Goal: Task Accomplishment & Management: Use online tool/utility

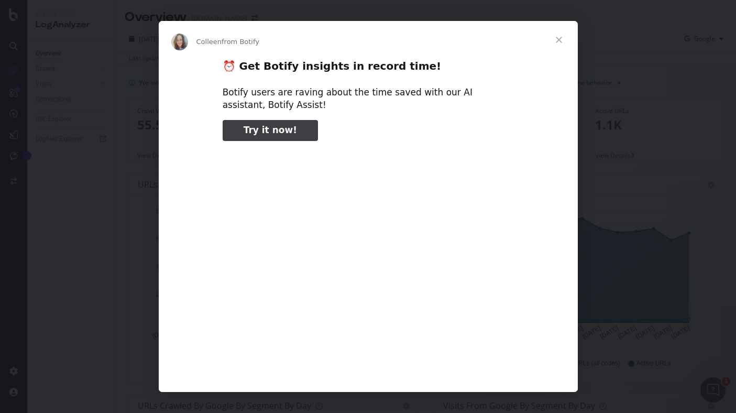
type input "105865"
click at [557, 39] on span "Close" at bounding box center [559, 40] width 38 height 38
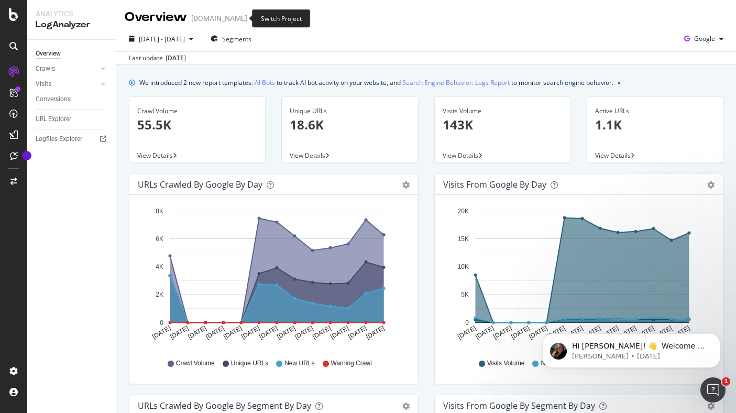
click at [247, 17] on span at bounding box center [254, 18] width 15 height 7
click at [251, 17] on icon "arrow-right-arrow-left" at bounding box center [254, 18] width 6 height 7
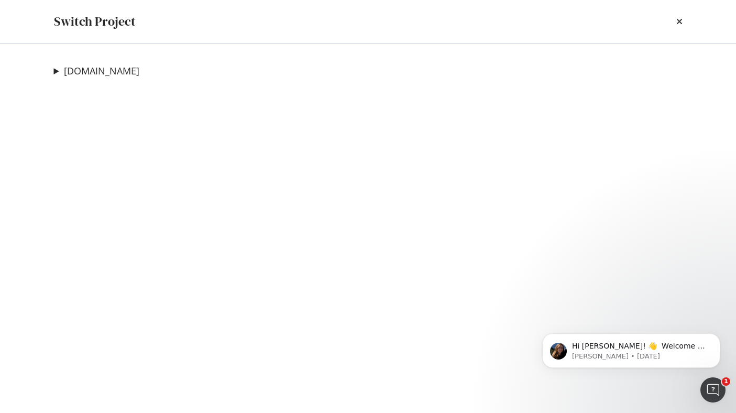
click at [57, 71] on summary "starhub.com" at bounding box center [96, 71] width 85 height 14
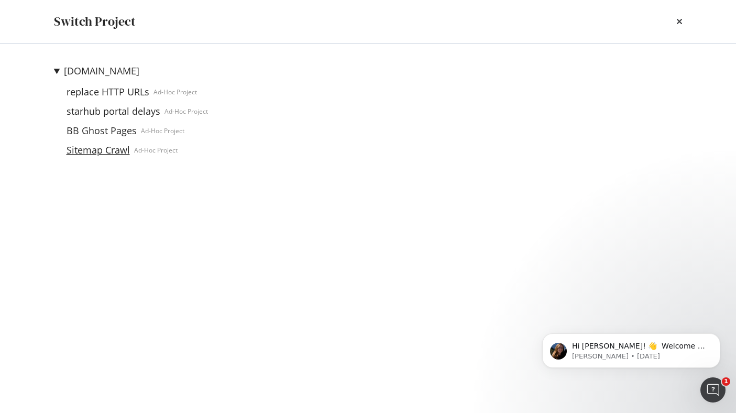
click at [91, 151] on link "Sitemap Crawl" at bounding box center [98, 150] width 72 height 11
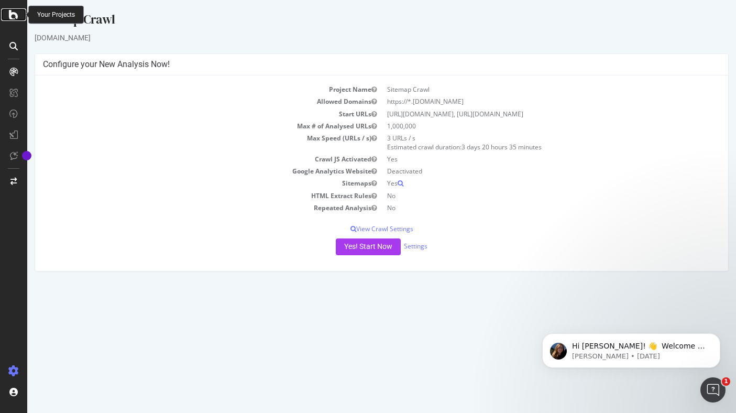
click at [20, 17] on div at bounding box center [13, 14] width 25 height 13
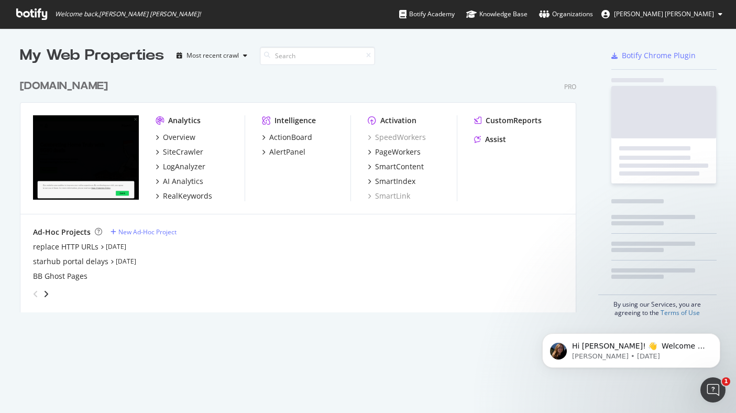
scroll to position [405, 720]
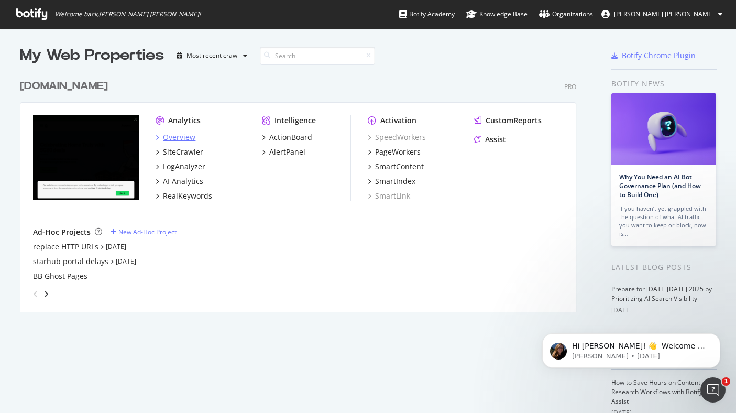
click at [174, 138] on div "Overview" at bounding box center [179, 137] width 32 height 10
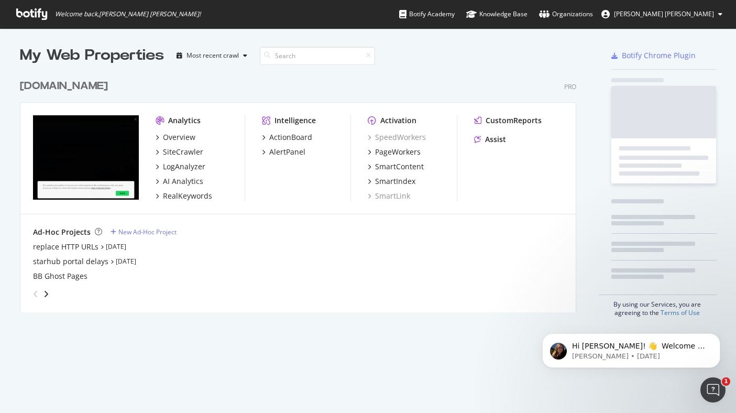
scroll to position [405, 720]
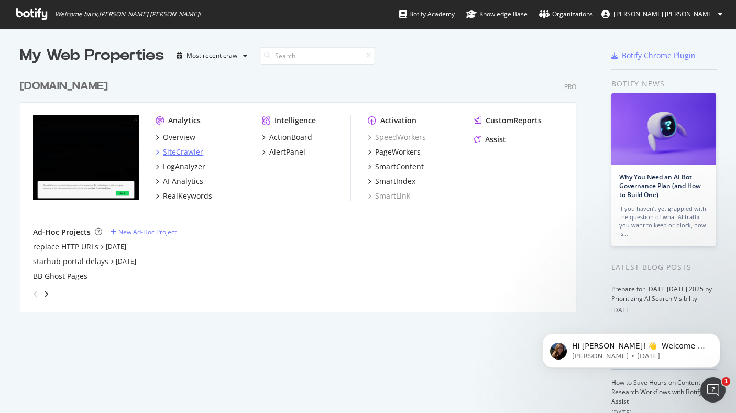
click at [183, 153] on div "SiteCrawler" at bounding box center [183, 152] width 40 height 10
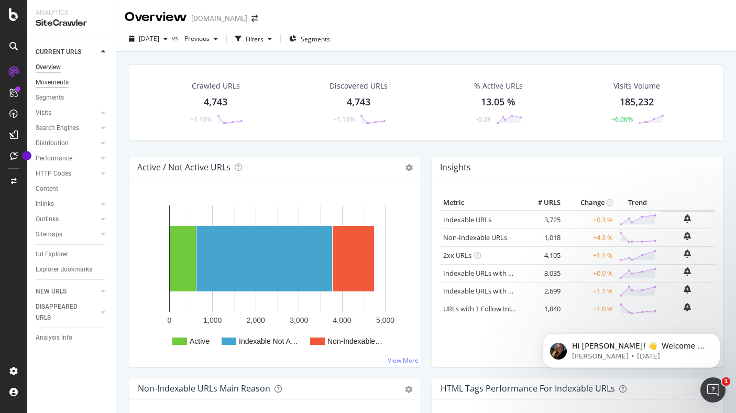
click at [57, 84] on div "Movements" at bounding box center [52, 82] width 33 height 11
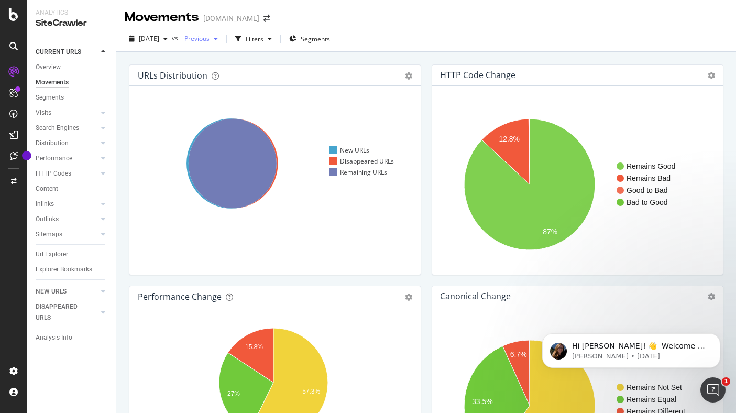
click at [210, 38] on span "Previous" at bounding box center [194, 38] width 29 height 9
click at [457, 30] on div "2025 Oct. 5th vs Previous Filters Segments" at bounding box center [426, 39] width 620 height 26
click at [222, 40] on div "button" at bounding box center [216, 39] width 13 height 6
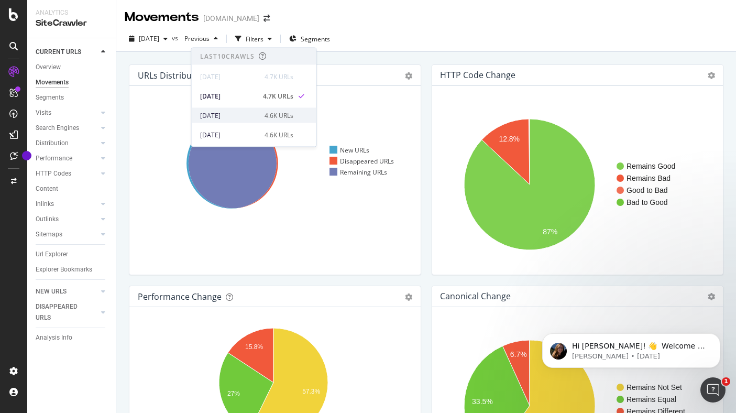
scroll to position [249, 0]
click at [252, 118] on div "2025 Apr. 20th" at bounding box center [229, 115] width 58 height 9
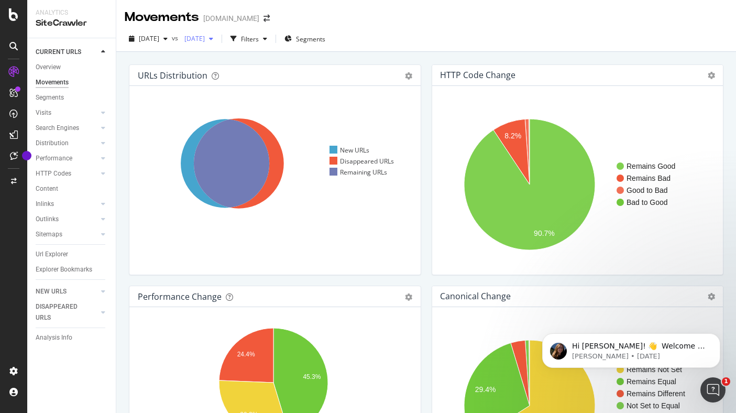
click at [217, 43] on div "2025 Apr. 20th" at bounding box center [198, 39] width 37 height 16
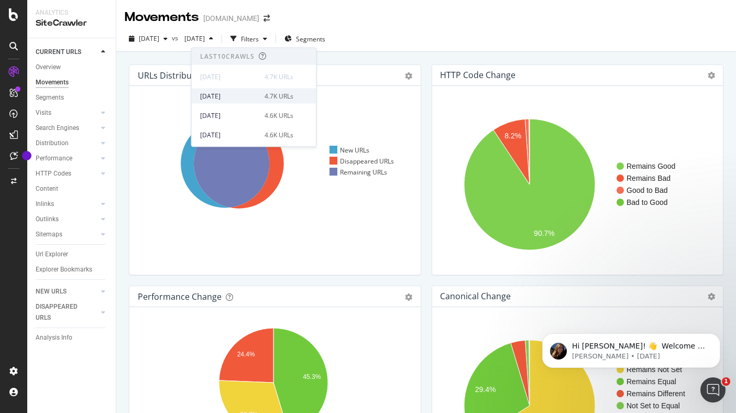
click at [233, 94] on div "2025 Sep. 28th" at bounding box center [229, 95] width 58 height 9
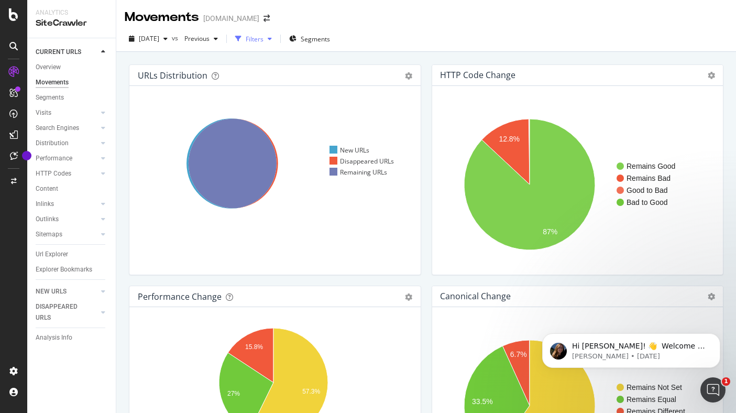
click at [263, 42] on div "Filters" at bounding box center [255, 39] width 18 height 9
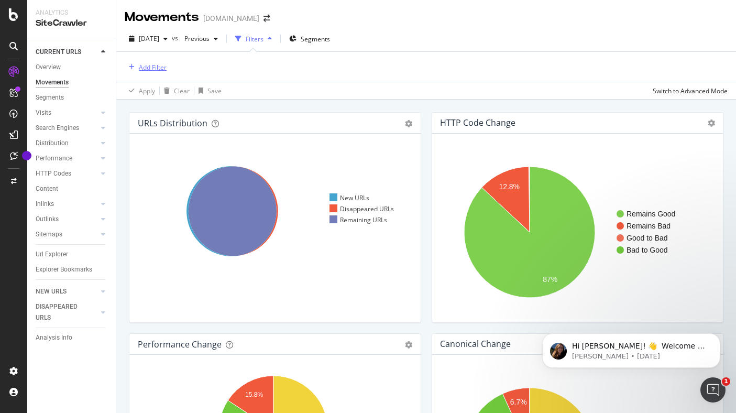
click at [160, 65] on div "Add Filter" at bounding box center [153, 67] width 28 height 9
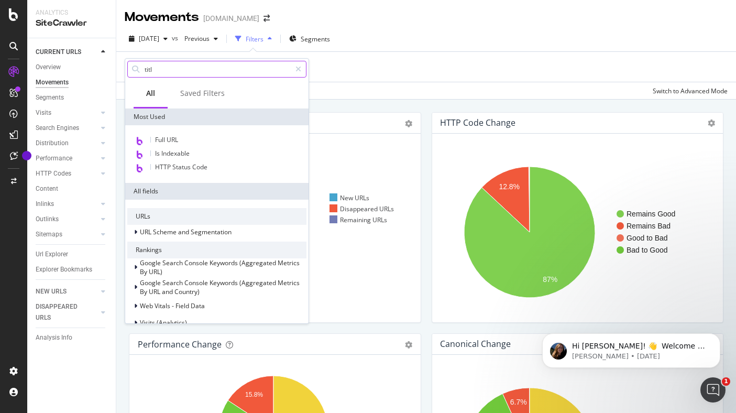
type input "title"
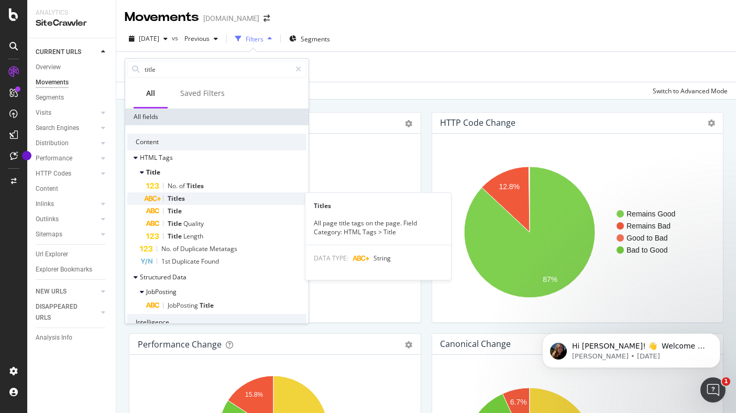
click at [195, 200] on div "Titles" at bounding box center [226, 198] width 160 height 13
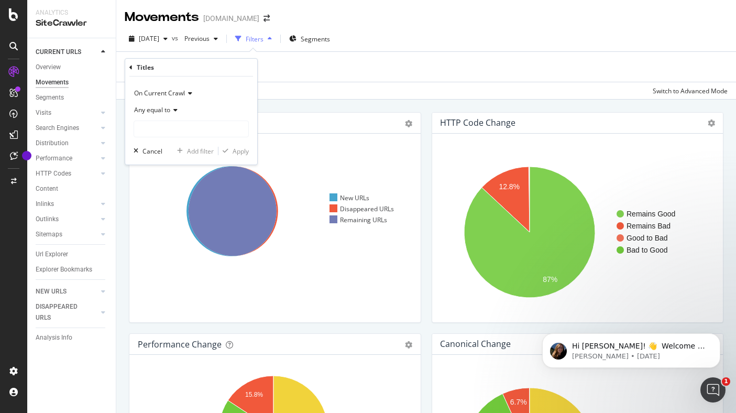
click at [338, 63] on div "Add Filter" at bounding box center [426, 67] width 603 height 30
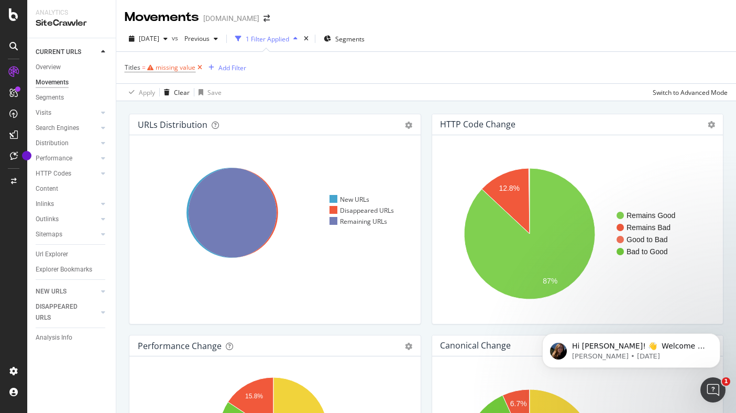
click at [199, 68] on icon at bounding box center [199, 67] width 9 height 10
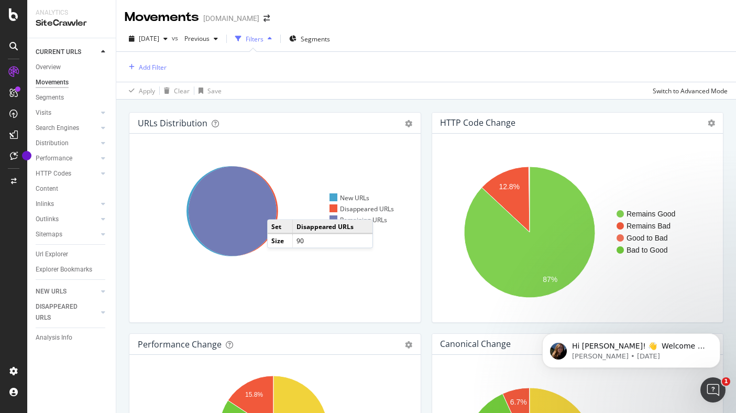
click at [278, 209] on icon at bounding box center [234, 212] width 90 height 90
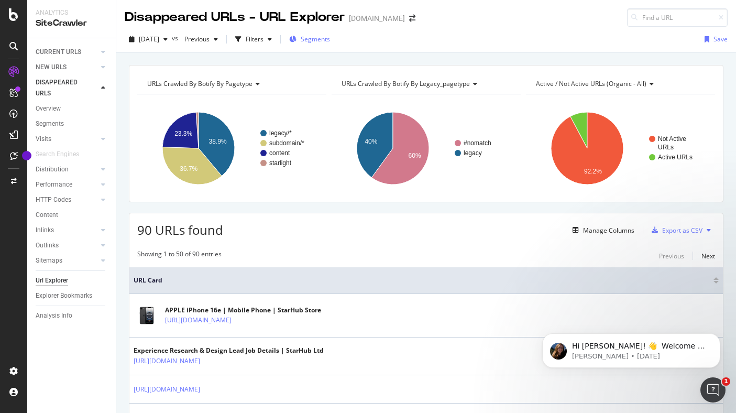
click at [330, 37] on span "Segments" at bounding box center [315, 39] width 29 height 9
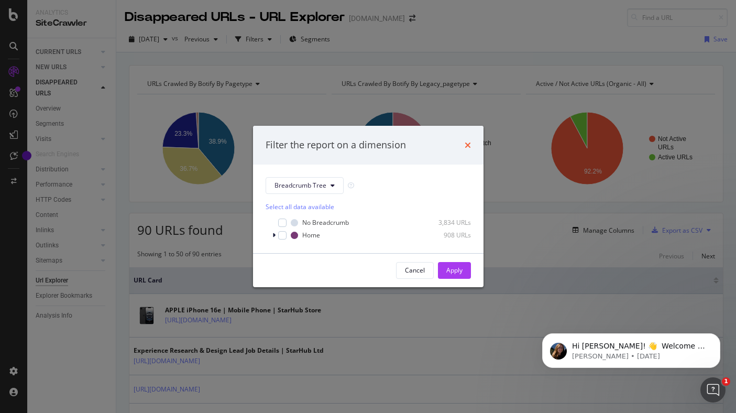
click at [467, 144] on icon "times" at bounding box center [468, 145] width 6 height 8
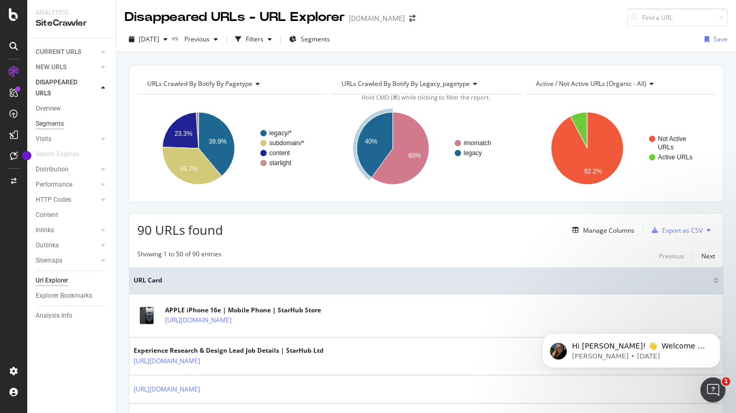
click at [59, 126] on div "Segments" at bounding box center [50, 123] width 28 height 11
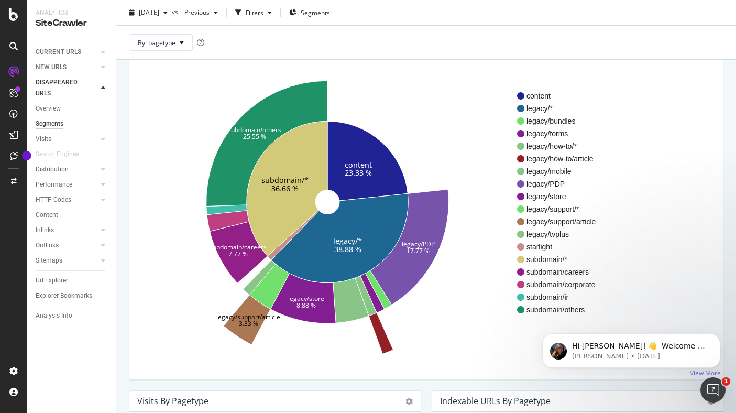
scroll to position [104, 0]
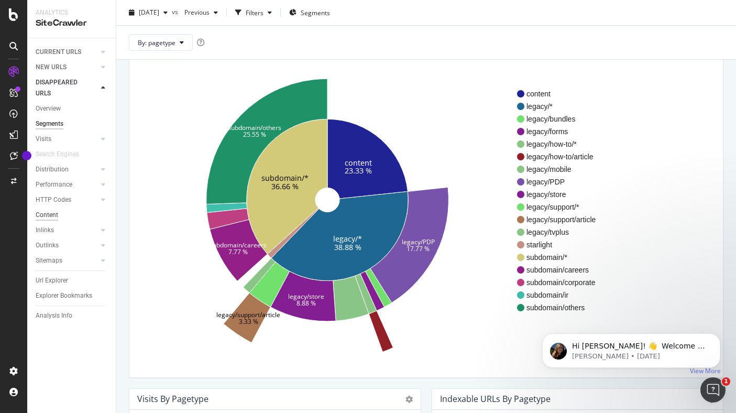
click at [56, 217] on div "Content" at bounding box center [47, 215] width 23 height 11
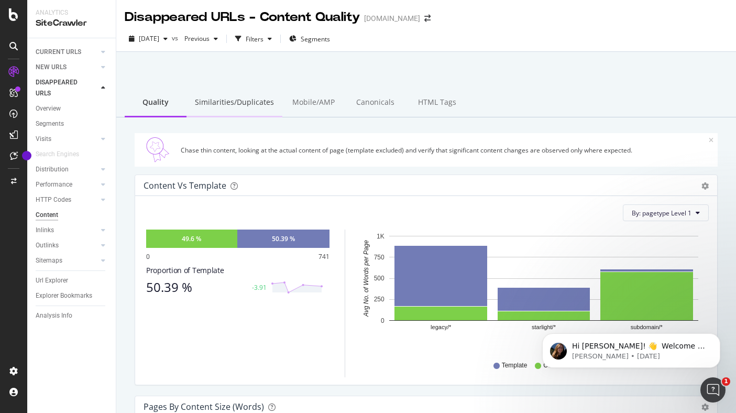
click at [234, 104] on div "Similarities/Duplicates" at bounding box center [234, 103] width 96 height 29
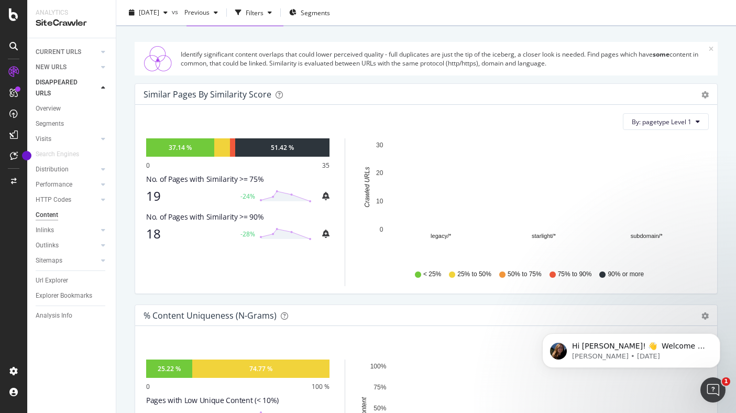
scroll to position [82, 0]
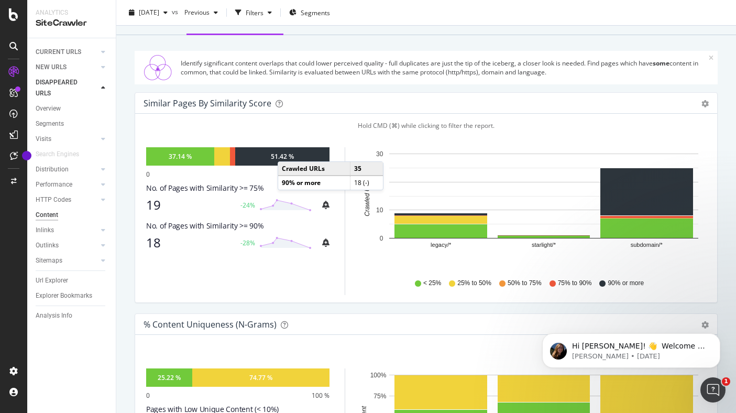
click at [288, 151] on div "51.42 %" at bounding box center [282, 156] width 94 height 18
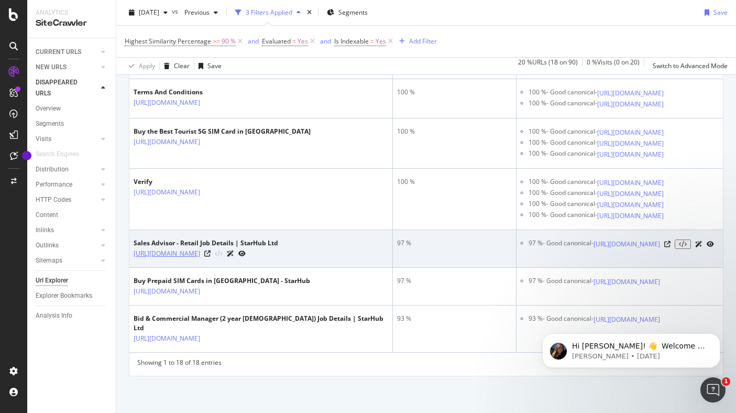
scroll to position [1367, 0]
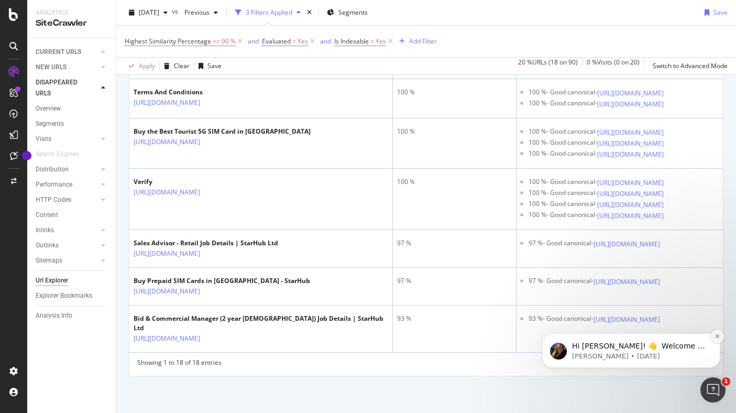
click at [715, 334] on icon "Dismiss notification" at bounding box center [717, 336] width 6 height 6
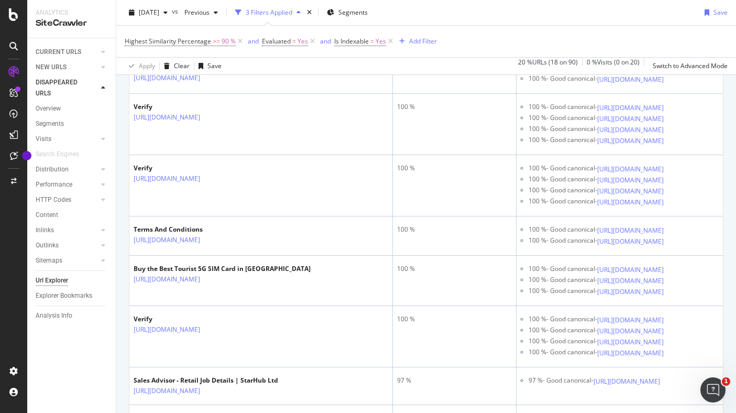
scroll to position [659, 0]
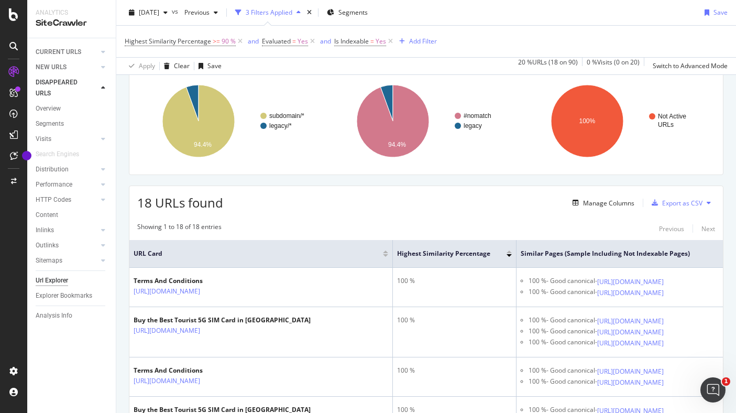
scroll to position [0, 0]
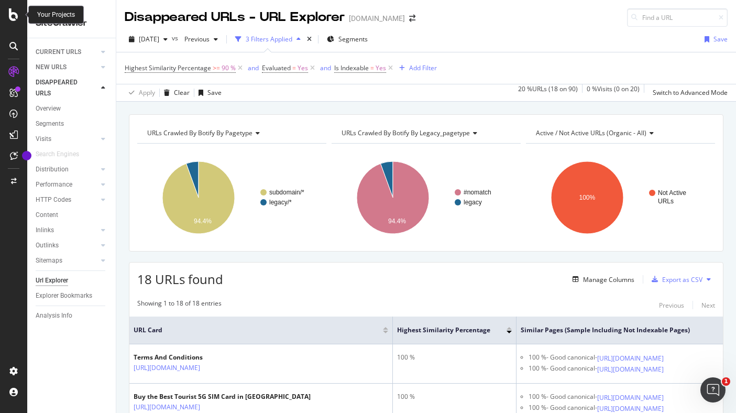
click at [12, 19] on icon at bounding box center [13, 14] width 9 height 13
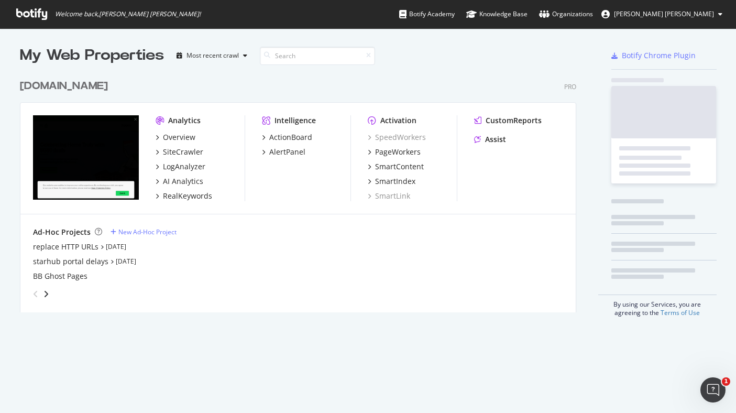
scroll to position [405, 720]
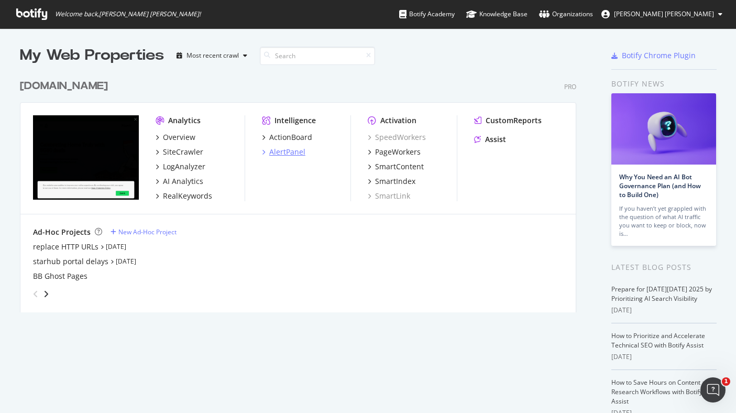
click at [285, 151] on div "AlertPanel" at bounding box center [287, 152] width 36 height 10
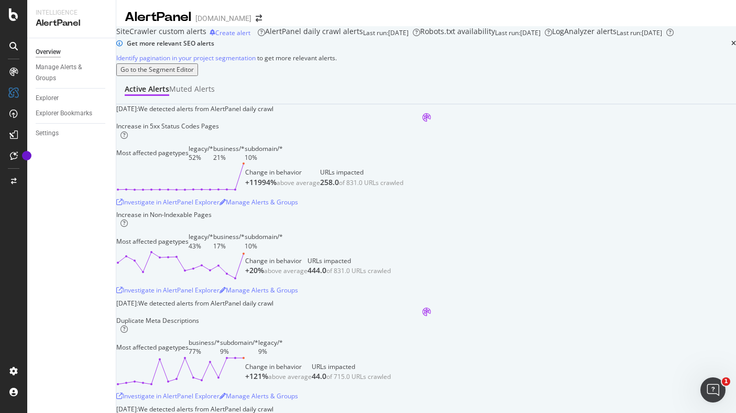
click at [42, 70] on div "Manage Alerts & Groups" at bounding box center [67, 73] width 63 height 22
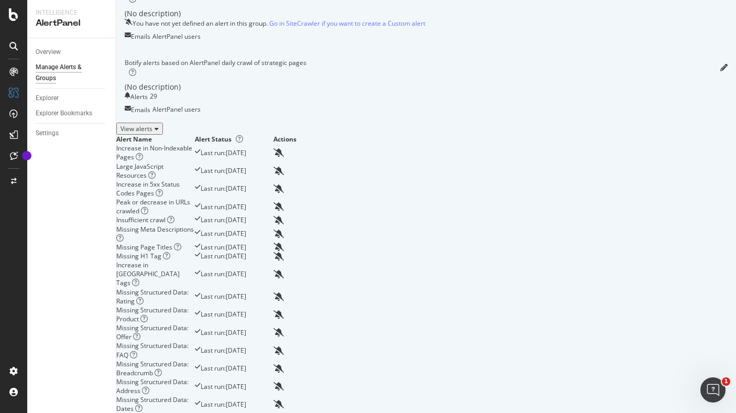
scroll to position [74, 0]
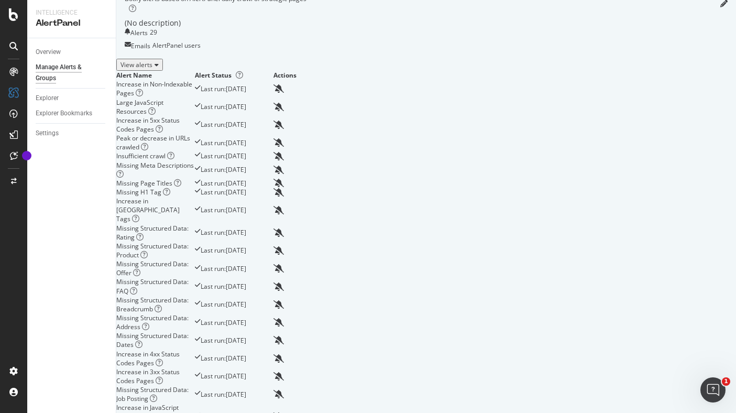
scroll to position [222, 0]
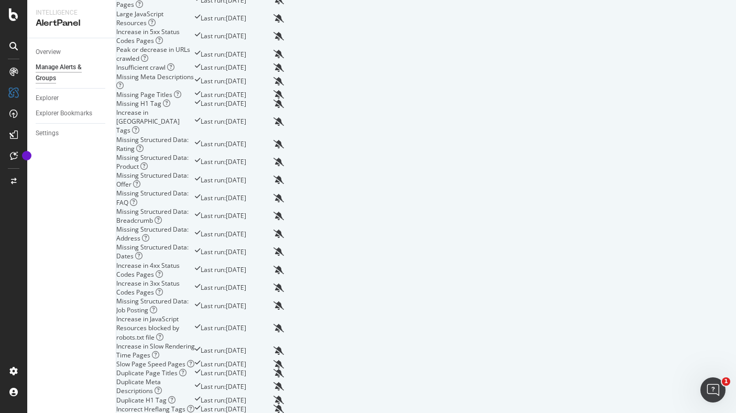
click at [60, 156] on div "Overview Manage Alerts & Groups Explorer Explorer Bookmarks Settings" at bounding box center [71, 225] width 89 height 375
click at [54, 135] on div "Settings" at bounding box center [47, 133] width 23 height 11
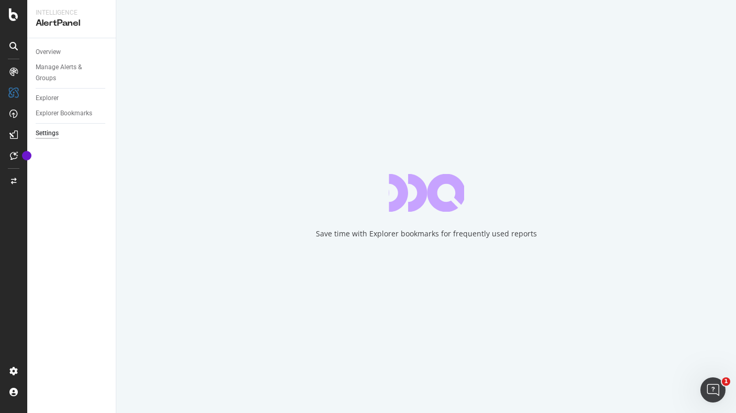
select select "02"
select select "45"
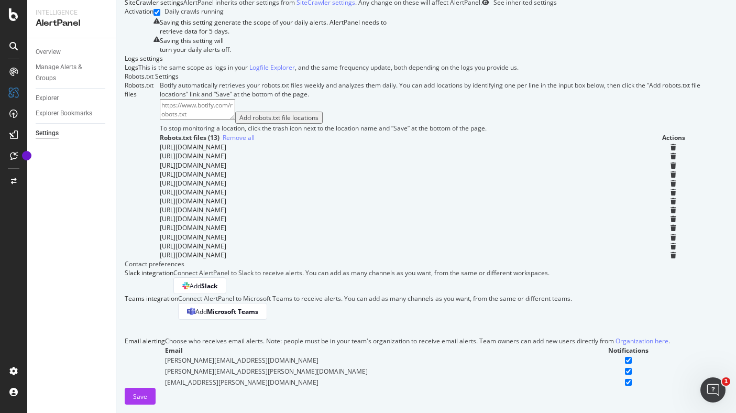
scroll to position [672, 0]
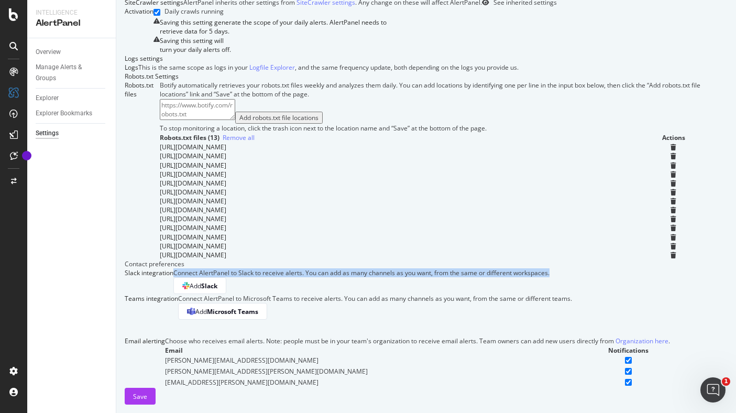
drag, startPoint x: 247, startPoint y: 108, endPoint x: 650, endPoint y: 107, distance: 403.3
click at [549, 268] on div "Connect AlertPanel to Slack to receive alerts. You can add as many channels as …" at bounding box center [361, 272] width 376 height 9
click at [468, 336] on div "Choose who receives email alerts. Note: people must be in your team's organizat…" at bounding box center [417, 340] width 505 height 9
drag, startPoint x: 247, startPoint y: 109, endPoint x: 700, endPoint y: 109, distance: 453.6
click at [549, 268] on div "Connect AlertPanel to Slack to receive alerts. You can add as many channels as …" at bounding box center [361, 272] width 376 height 9
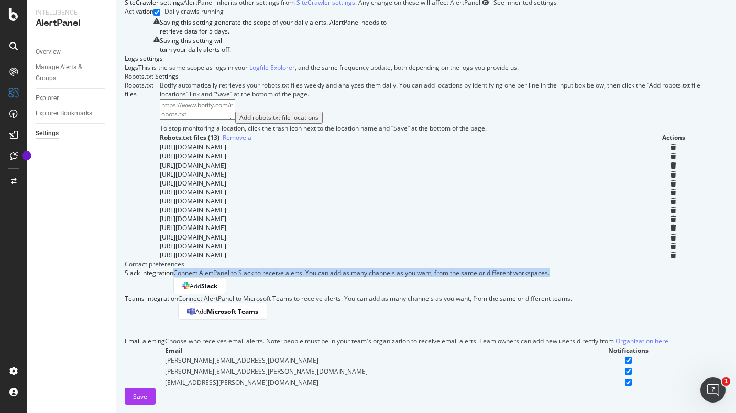
click at [694, 114] on div at bounding box center [694, 114] width 0 height 0
click at [572, 294] on div "Connect AlertPanel to Microsoft Teams to receive alerts. You can add as many ch…" at bounding box center [375, 298] width 394 height 9
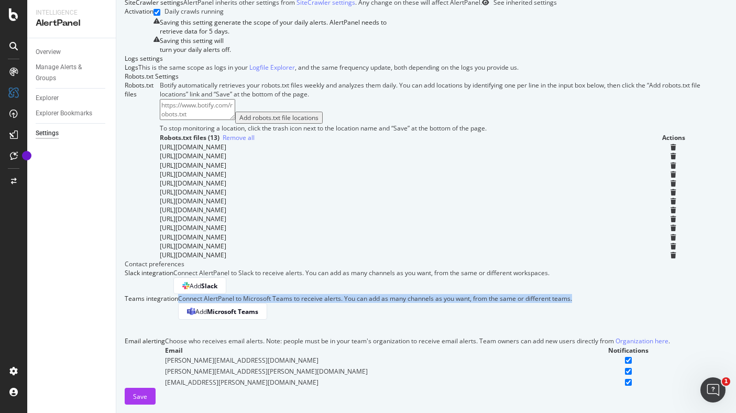
drag, startPoint x: 655, startPoint y: 160, endPoint x: 244, endPoint y: 160, distance: 410.7
click at [244, 294] on div "Teams integration Connect AlertPanel to Microsoft Teams to receive alerts. You …" at bounding box center [426, 307] width 603 height 26
click at [237, 163] on div at bounding box center [237, 163] width 0 height 0
click at [165, 336] on div "Email alerting" at bounding box center [145, 361] width 40 height 51
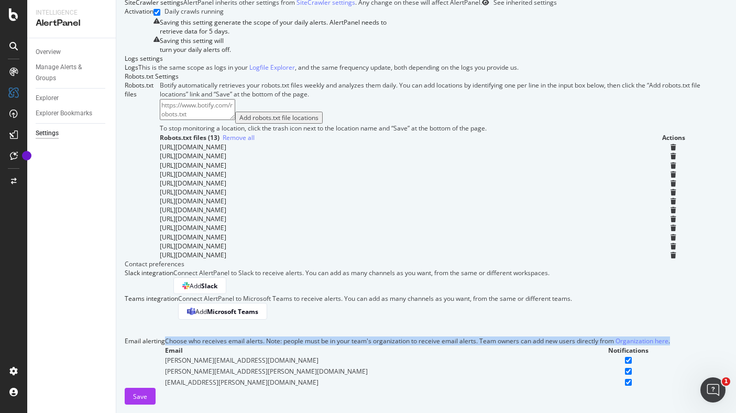
drag, startPoint x: 246, startPoint y: 215, endPoint x: 707, endPoint y: 224, distance: 461.6
click at [707, 224] on form "Global settings Crawl settings These settings only apply to AlertPanel. Crawler…" at bounding box center [426, 95] width 603 height 618
click at [601, 336] on div "Choose who receives email alerts. Note: people must be in your team's organizat…" at bounding box center [417, 340] width 505 height 9
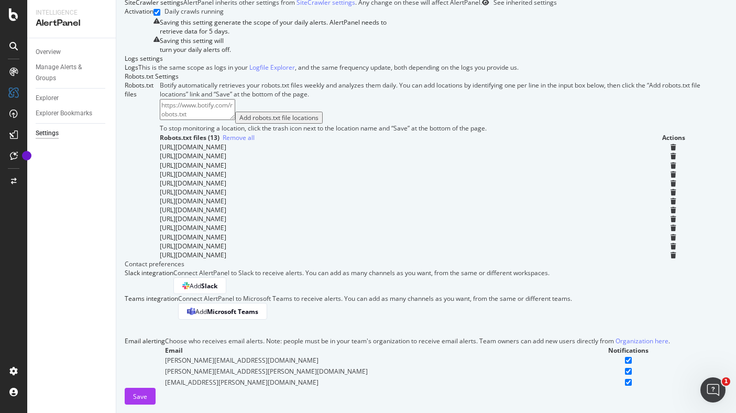
click at [615, 336] on link "Organization here" at bounding box center [641, 340] width 53 height 9
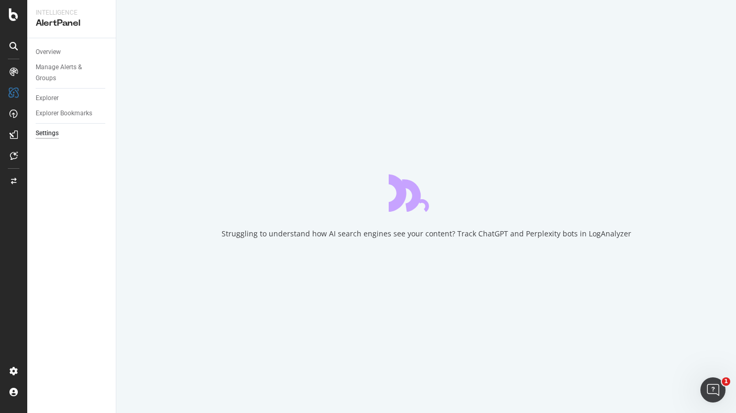
select select "02"
select select "45"
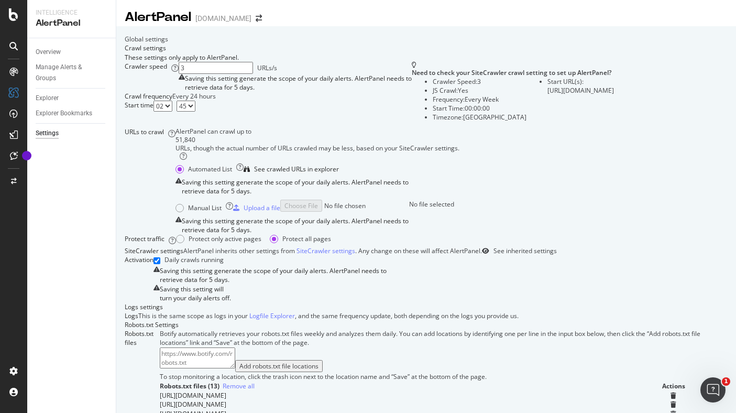
click at [50, 133] on div "Settings" at bounding box center [47, 133] width 23 height 11
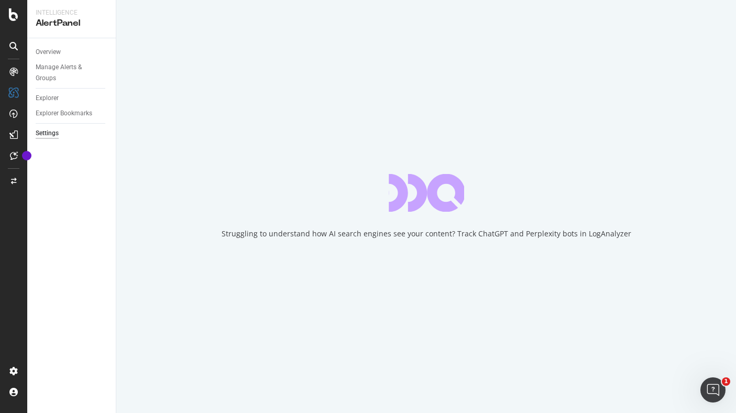
select select "02"
select select "45"
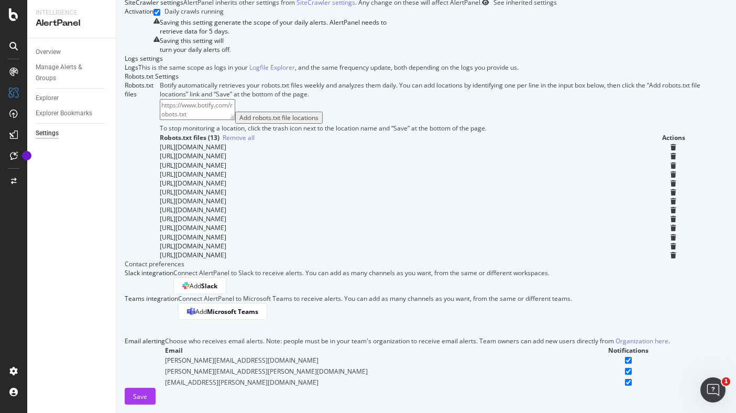
scroll to position [672, 0]
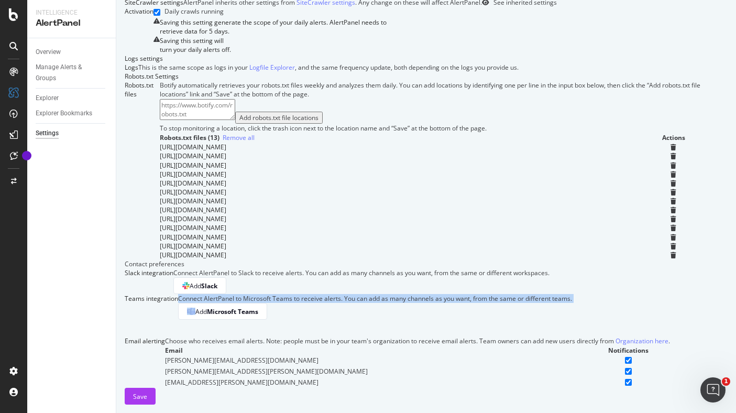
drag, startPoint x: 248, startPoint y: 157, endPoint x: 686, endPoint y: 165, distance: 438.0
click at [686, 294] on div "Teams integration Connect AlertPanel to Microsoft Teams to receive alerts. You …" at bounding box center [426, 307] width 603 height 26
click at [679, 163] on div at bounding box center [679, 163] width 0 height 0
click at [572, 294] on div "Connect AlertPanel to Microsoft Teams to receive alerts. You can add as many ch…" at bounding box center [375, 307] width 394 height 26
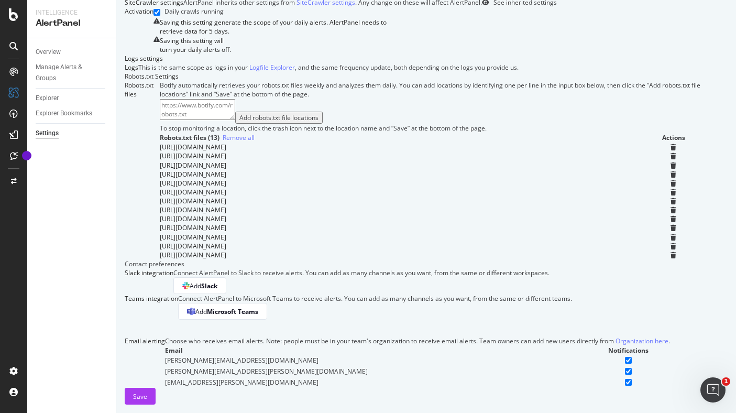
click at [154, 336] on div "Email alerting Choose who receives email alerts. Note: people must be in your t…" at bounding box center [426, 361] width 603 height 51
click at [42, 97] on div "Explorer" at bounding box center [47, 98] width 23 height 11
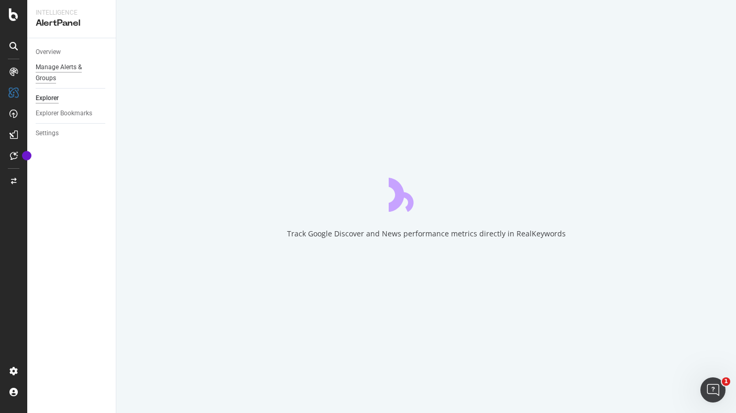
click at [70, 68] on div "Manage Alerts & Groups" at bounding box center [67, 73] width 63 height 22
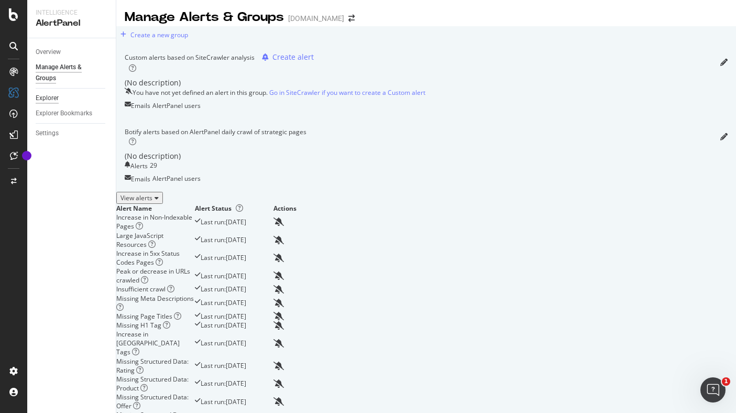
click at [51, 101] on div "Explorer" at bounding box center [47, 98] width 23 height 11
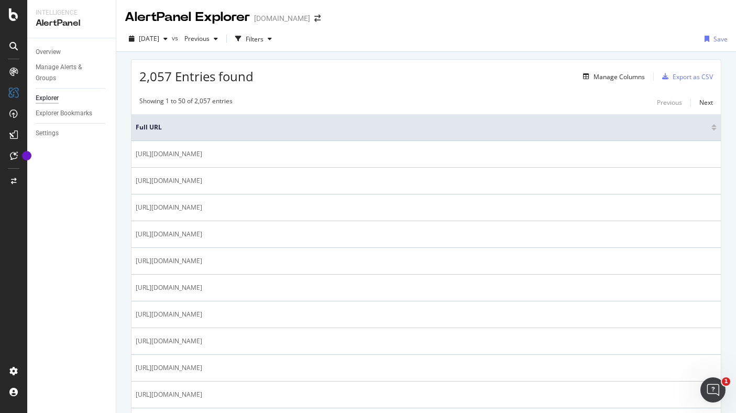
click at [173, 17] on div "AlertPanel Explorer" at bounding box center [187, 17] width 125 height 18
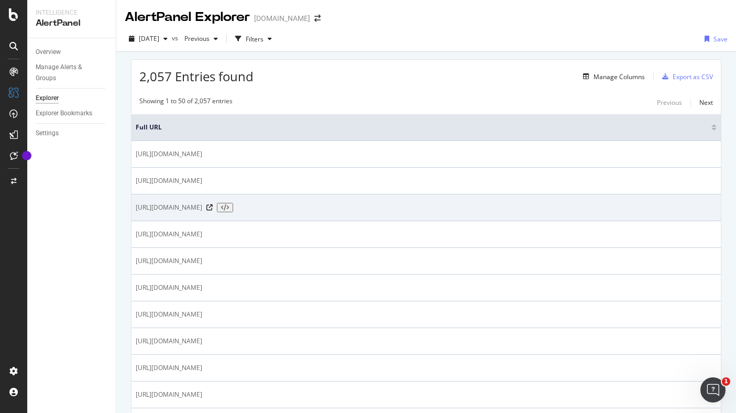
click at [229, 208] on icon at bounding box center [225, 207] width 8 height 6
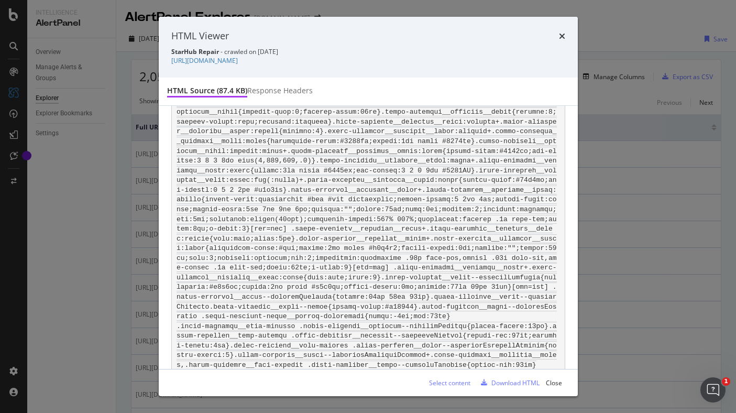
scroll to position [2375, 0]
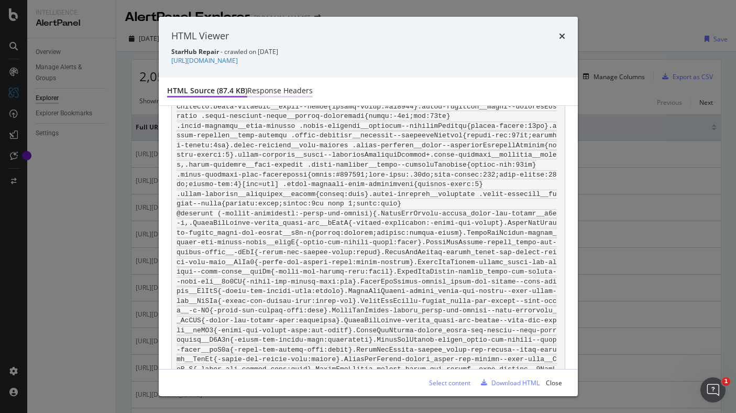
click at [304, 97] on div "Response Headers" at bounding box center [279, 91] width 65 height 12
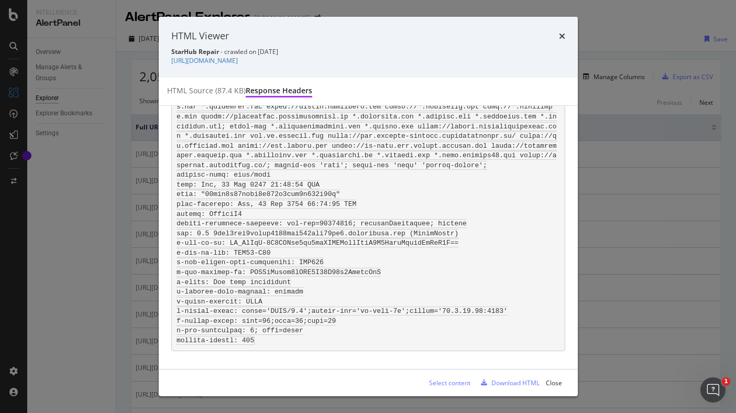
scroll to position [0, 0]
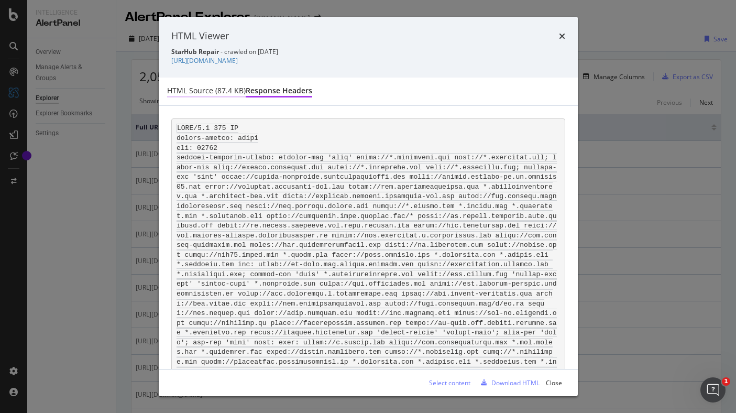
click at [229, 96] on div "HTML source (87.4 KB)" at bounding box center [206, 91] width 79 height 12
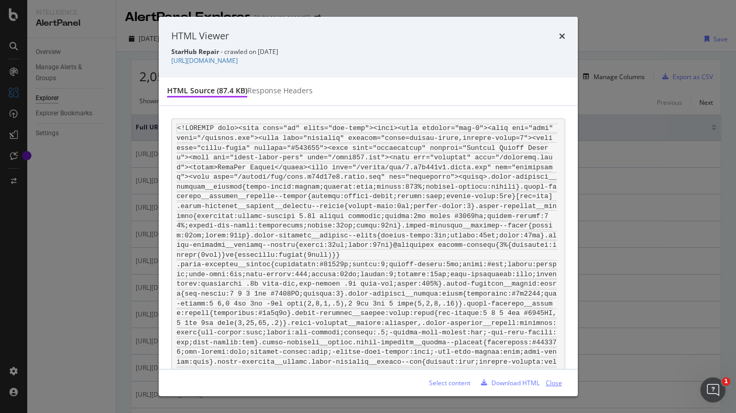
click at [562, 380] on div "Close" at bounding box center [554, 382] width 16 height 9
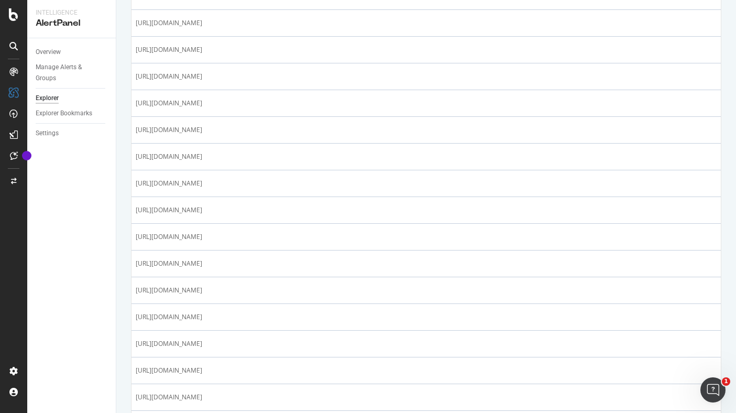
scroll to position [641, 0]
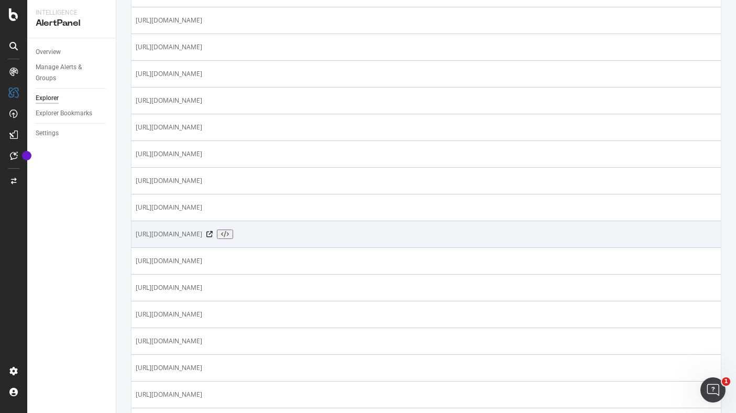
click at [229, 237] on icon at bounding box center [225, 234] width 8 height 6
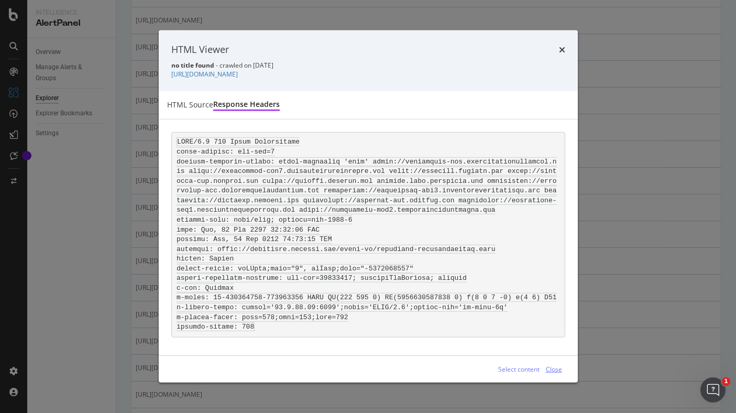
click at [554, 370] on div "Close" at bounding box center [554, 369] width 16 height 9
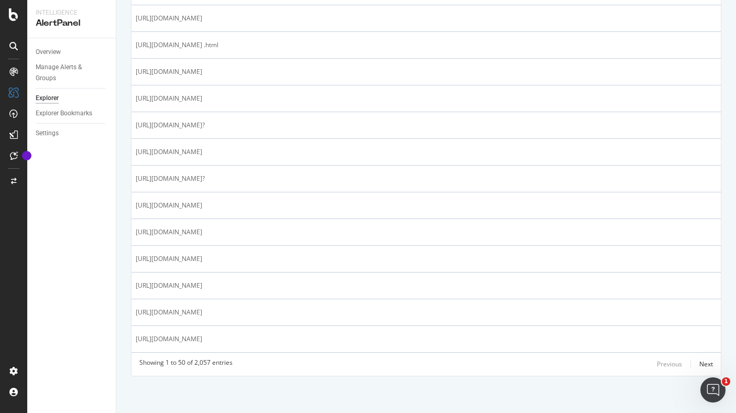
scroll to position [1176, 0]
click at [699, 362] on div "Next" at bounding box center [706, 363] width 14 height 9
click at [700, 368] on div "Next" at bounding box center [706, 363] width 14 height 9
click at [699, 363] on div "Next" at bounding box center [706, 363] width 14 height 9
click at [699, 364] on div "Next" at bounding box center [706, 363] width 14 height 9
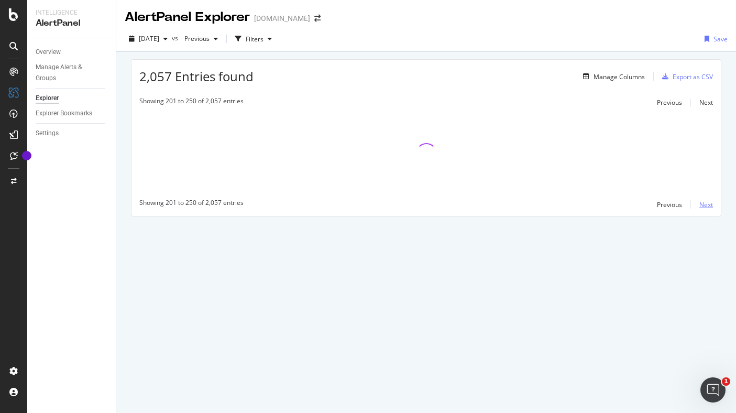
scroll to position [0, 0]
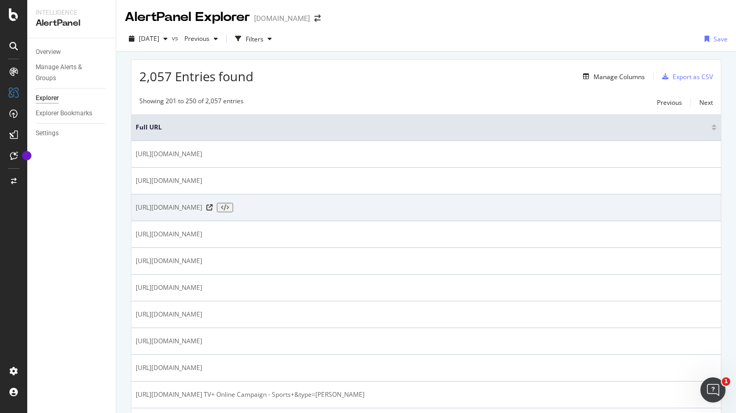
click at [202, 211] on span "https://www.starhub.com/personal/store/mobile/sim-only.html?bundleCode=BNDL-M21…" at bounding box center [169, 207] width 67 height 9
click at [229, 210] on icon at bounding box center [225, 207] width 8 height 6
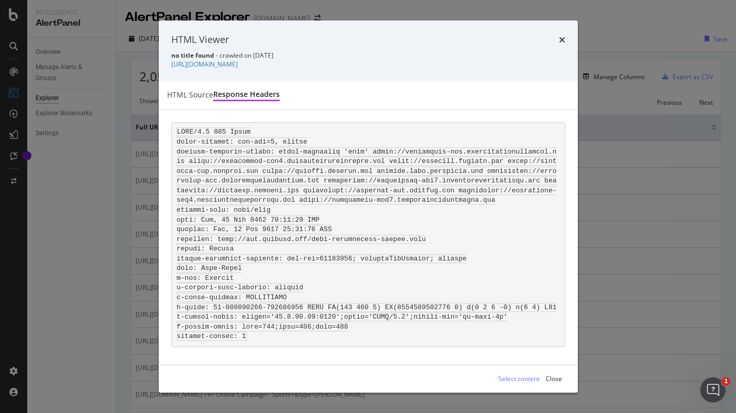
click at [410, 240] on pre "modal" at bounding box center [368, 234] width 394 height 225
click at [557, 377] on div "Close" at bounding box center [554, 379] width 16 height 9
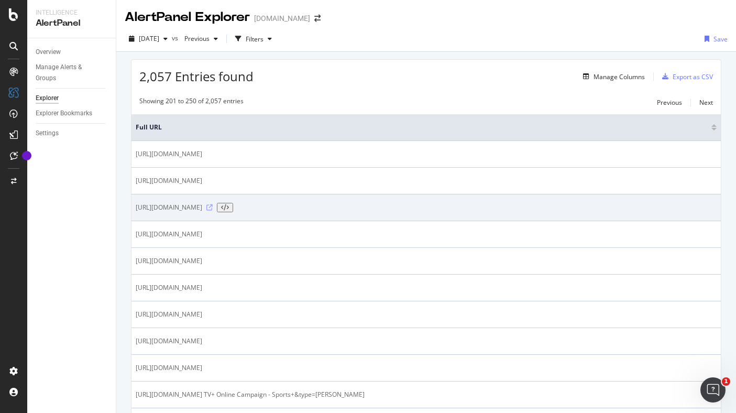
click at [213, 210] on icon at bounding box center [209, 207] width 6 height 6
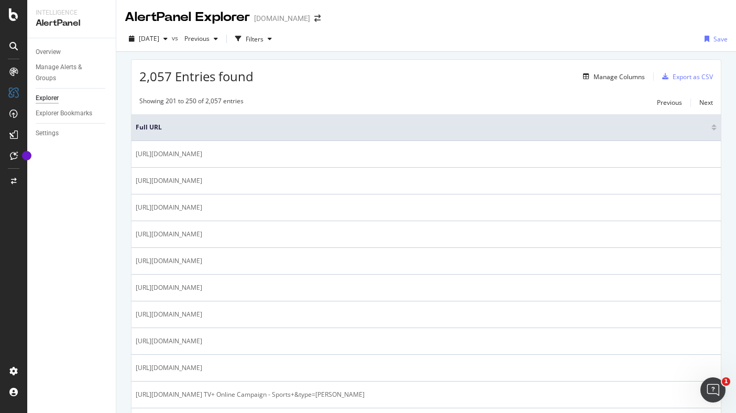
click at [314, 97] on div "Showing 201 to 250 of 2,057 entries Previous Next" at bounding box center [425, 102] width 589 height 13
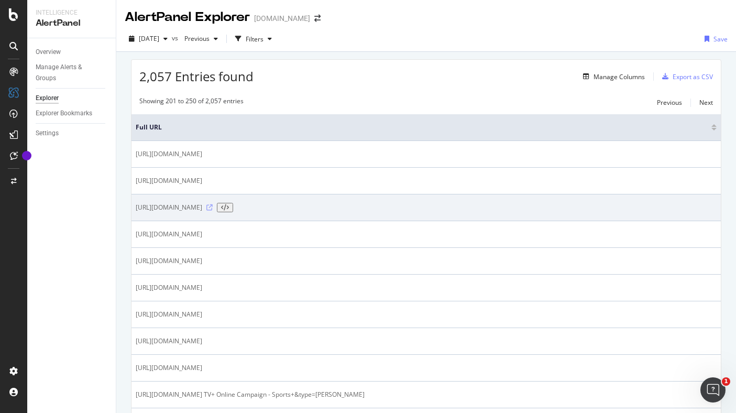
click at [213, 210] on icon at bounding box center [209, 207] width 6 height 6
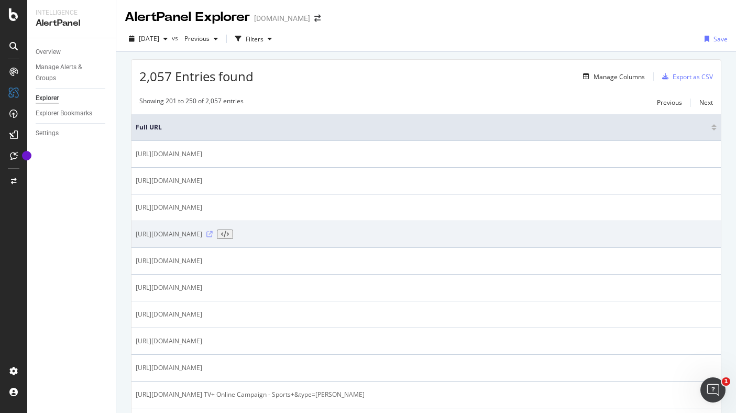
click at [213, 237] on icon at bounding box center [209, 234] width 6 height 6
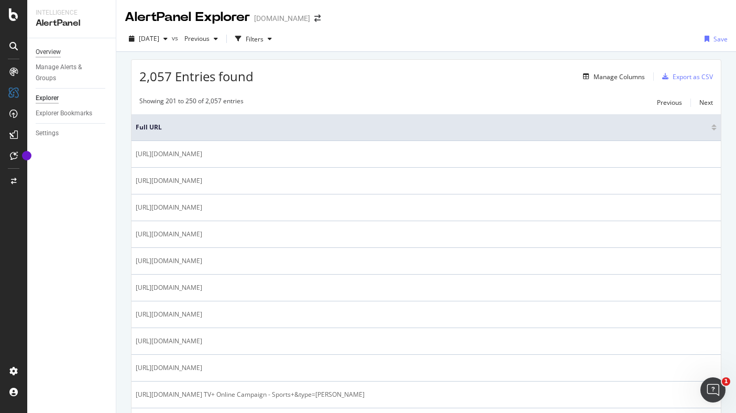
click at [54, 51] on div "Overview" at bounding box center [48, 52] width 25 height 11
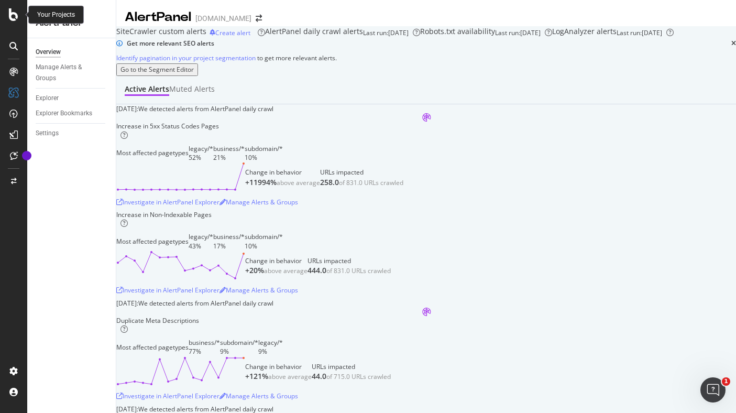
click at [14, 11] on icon at bounding box center [13, 14] width 9 height 13
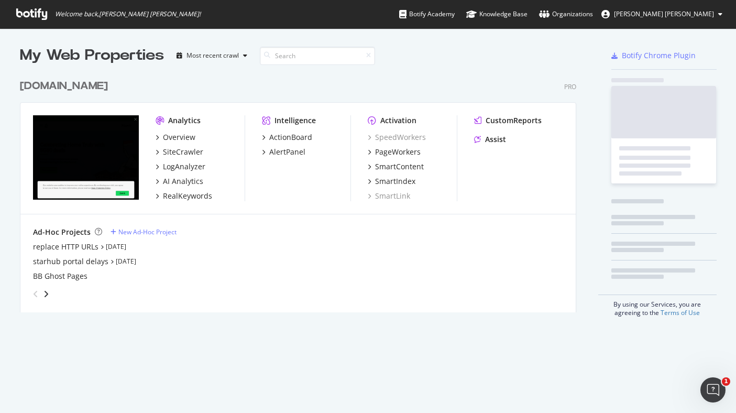
scroll to position [405, 720]
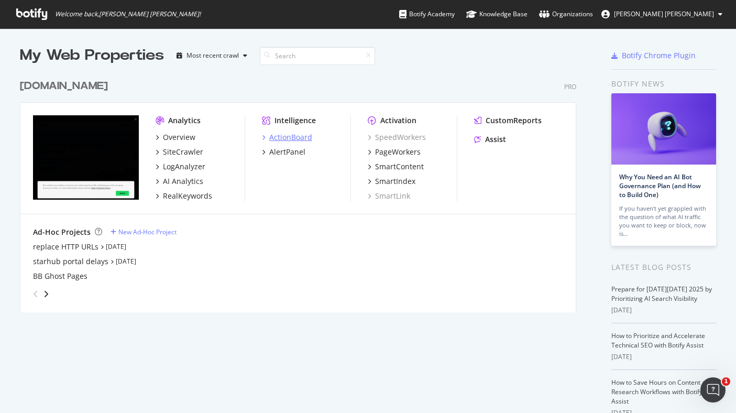
click at [294, 137] on div "ActionBoard" at bounding box center [290, 137] width 43 height 10
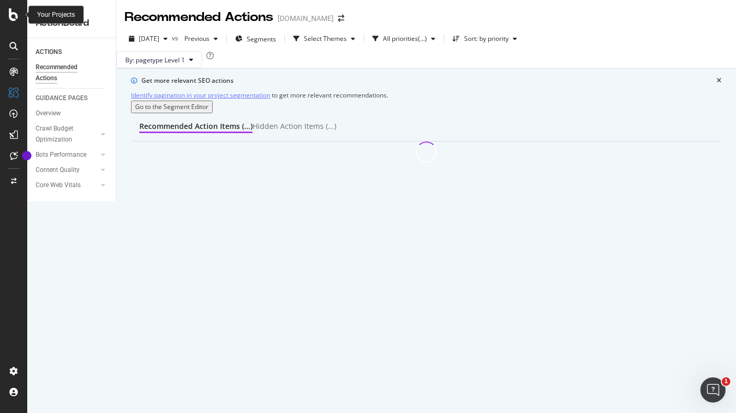
click at [16, 15] on icon at bounding box center [13, 14] width 9 height 13
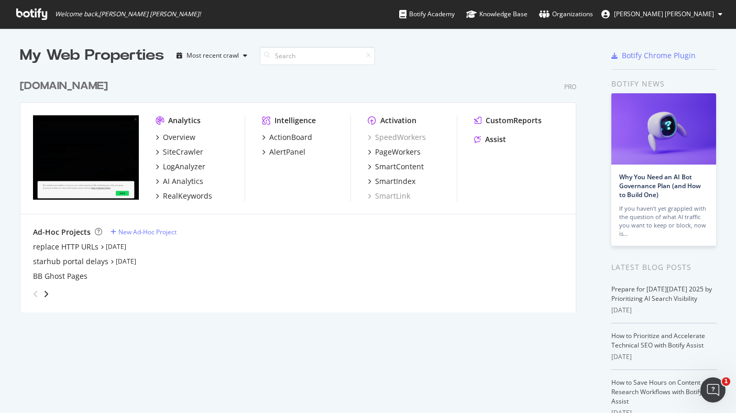
scroll to position [405, 720]
click at [466, 272] on div "BB Ghost Pages" at bounding box center [298, 276] width 530 height 10
click at [394, 154] on div "PageWorkers" at bounding box center [398, 152] width 46 height 10
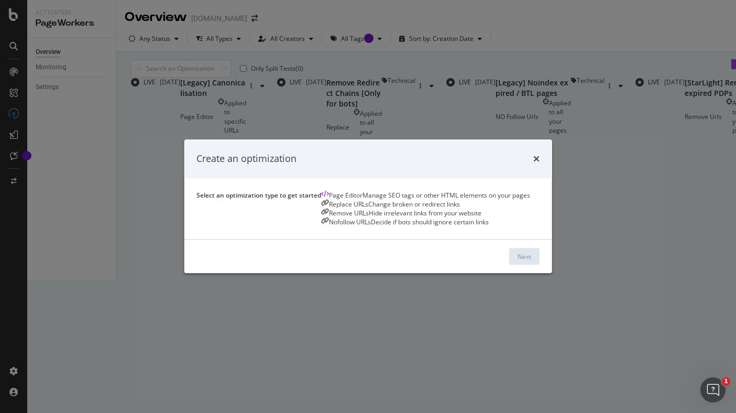
click at [368, 208] on div "Change broken or redirect links" at bounding box center [414, 204] width 92 height 9
click at [531, 265] on div "Next" at bounding box center [525, 257] width 14 height 16
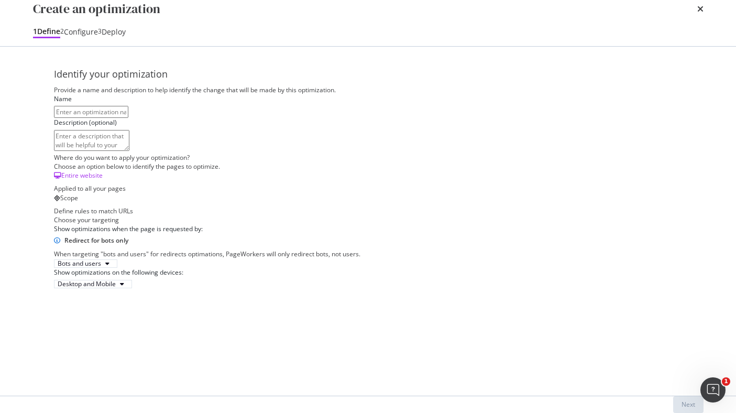
click at [198, 215] on div "Scope Define rules to match URLs" at bounding box center [368, 204] width 629 height 22
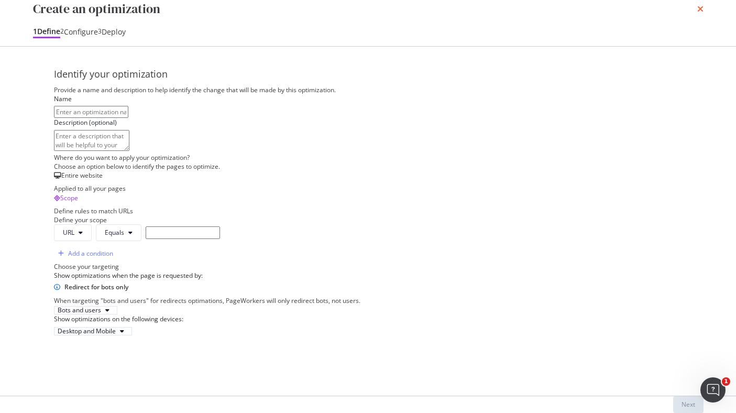
click at [697, 13] on icon "times" at bounding box center [700, 9] width 6 height 8
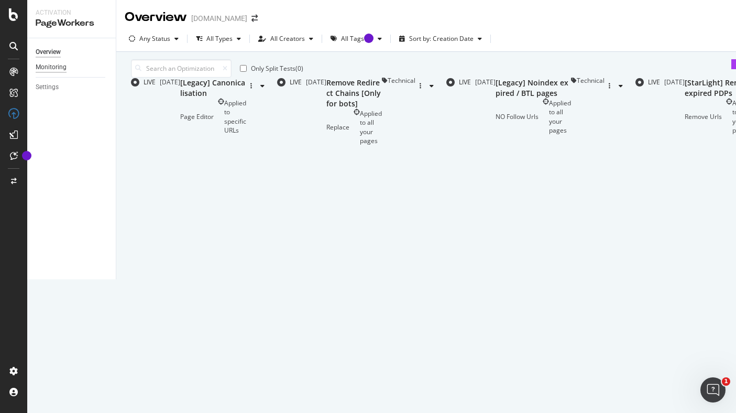
click at [50, 67] on div "Monitoring" at bounding box center [51, 67] width 31 height 11
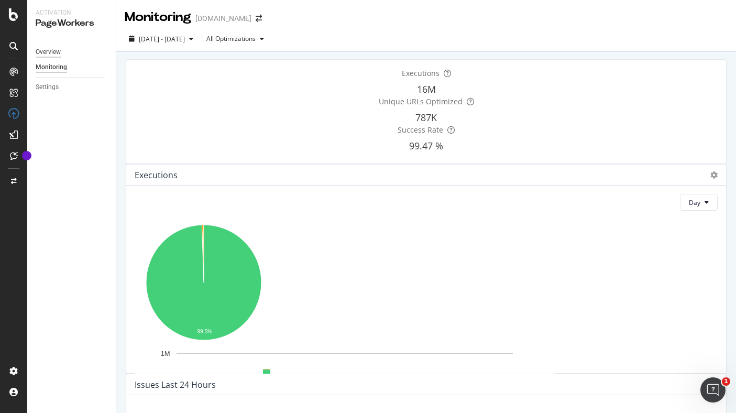
click at [59, 53] on div "Overview" at bounding box center [48, 52] width 25 height 11
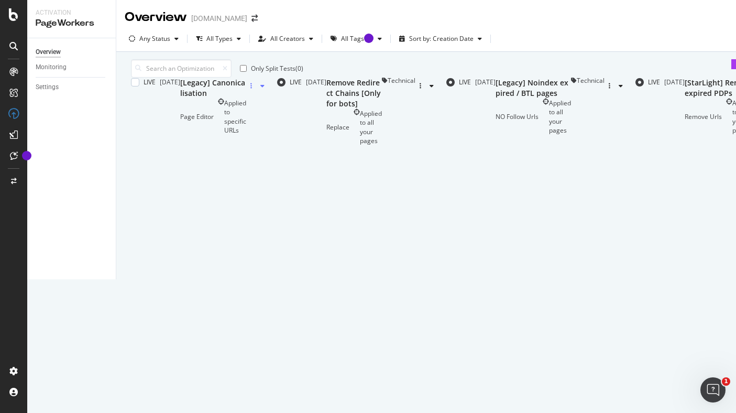
click at [269, 94] on div "button" at bounding box center [257, 86] width 23 height 16
click at [382, 145] on div "Remove Redirect Chains [Only for bots] Replace Applied to all your pages" at bounding box center [354, 112] width 56 height 68
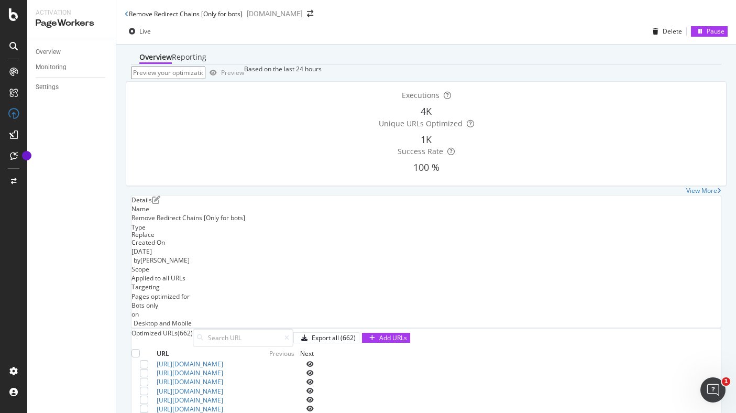
scroll to position [293, 0]
click at [223, 368] on link "http://starhub.com/biz-feedback" at bounding box center [190, 372] width 67 height 9
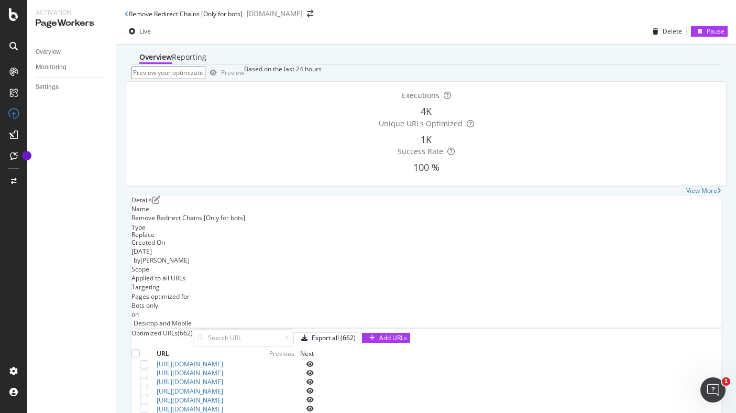
click at [412, 64] on div "Overview Reporting" at bounding box center [426, 58] width 590 height 13
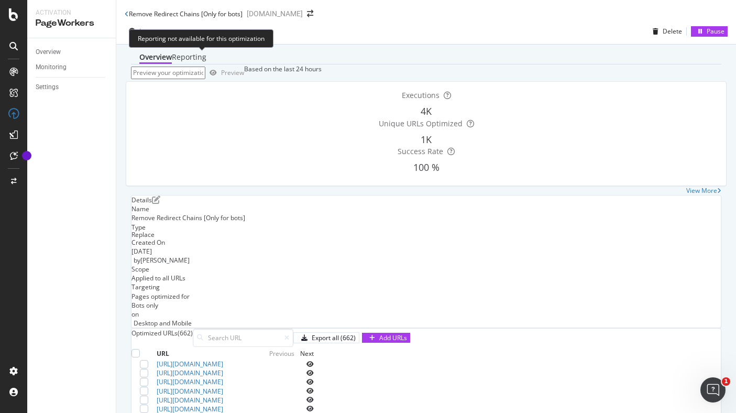
click at [191, 62] on div "Reporting" at bounding box center [189, 57] width 35 height 10
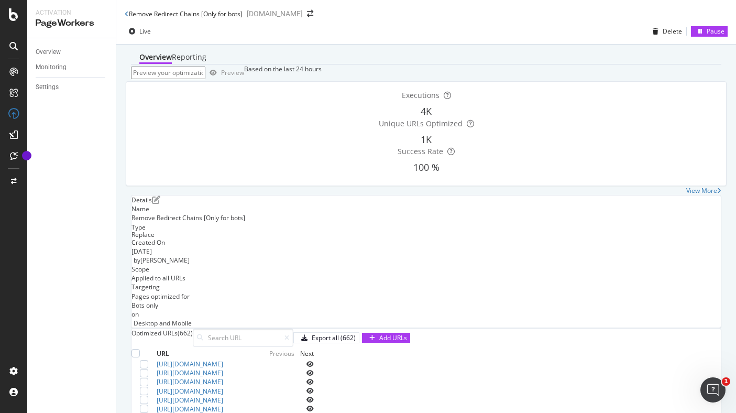
click at [148, 62] on div "Overview" at bounding box center [155, 57] width 32 height 10
click at [60, 68] on div "Monitoring" at bounding box center [51, 67] width 31 height 11
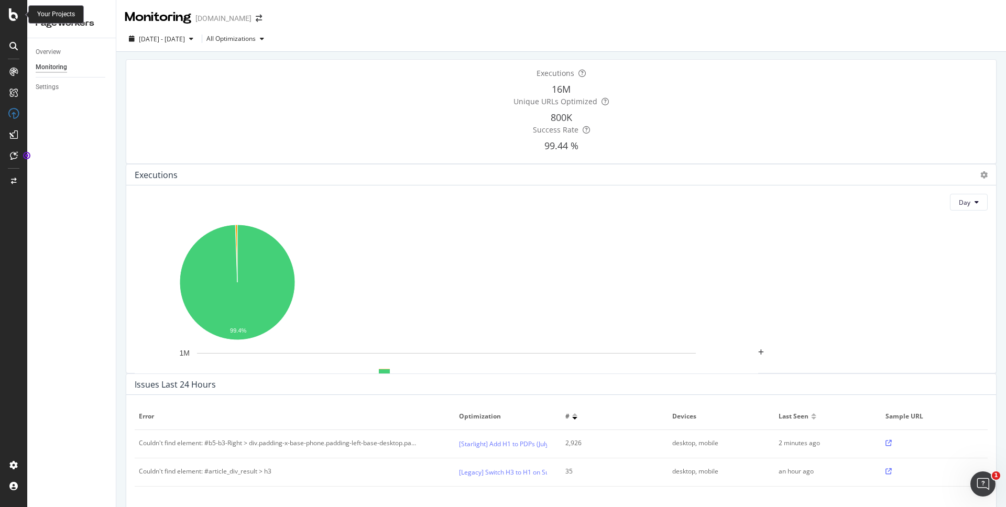
click at [10, 12] on icon at bounding box center [13, 14] width 9 height 13
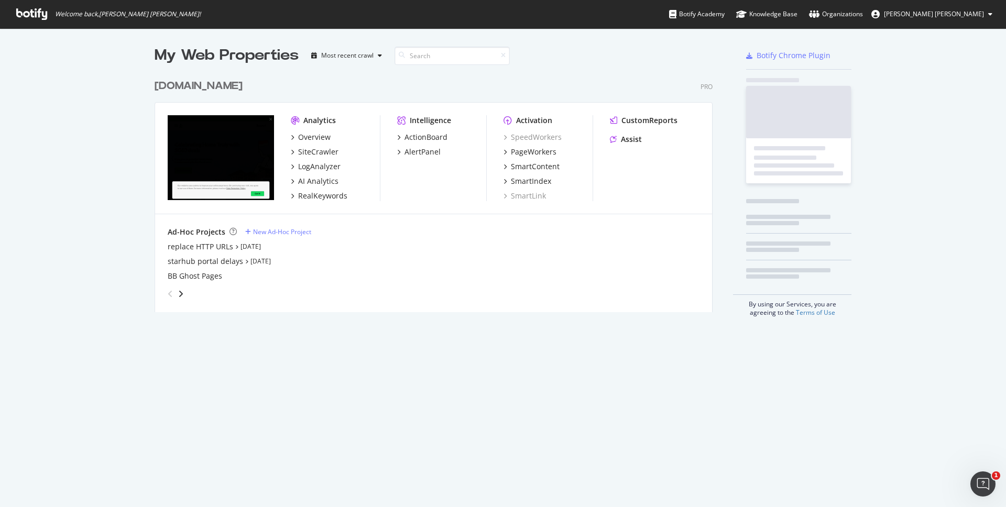
scroll to position [499, 990]
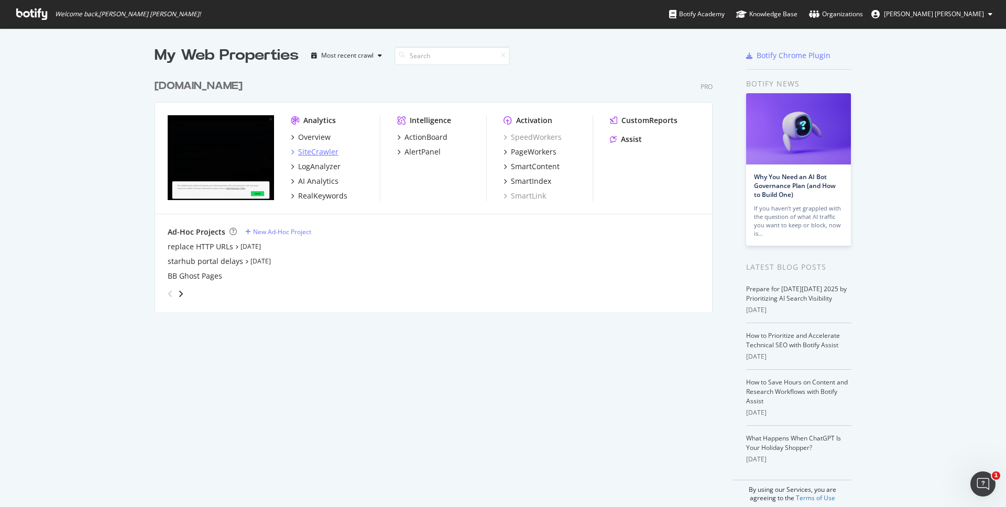
click at [322, 149] on div "SiteCrawler" at bounding box center [318, 152] width 40 height 10
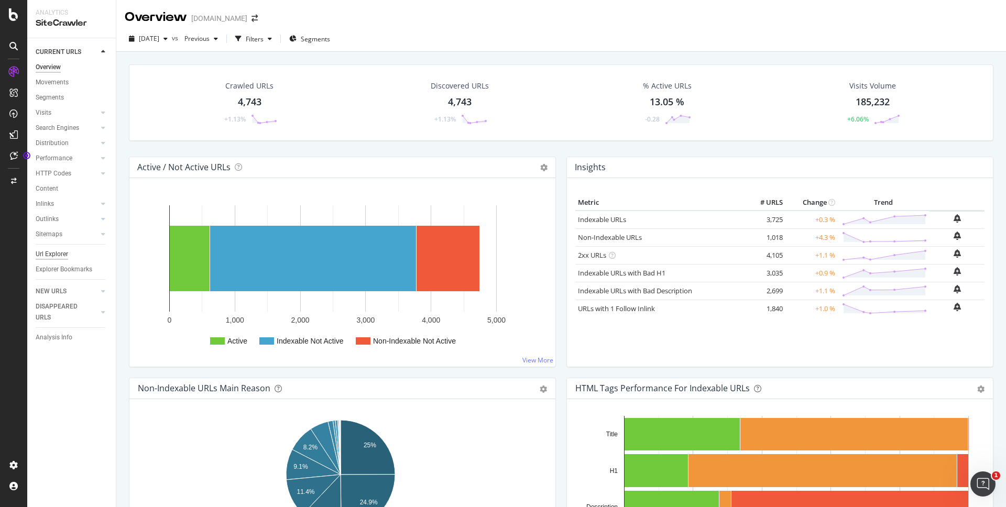
click at [67, 255] on div "Url Explorer" at bounding box center [52, 254] width 32 height 11
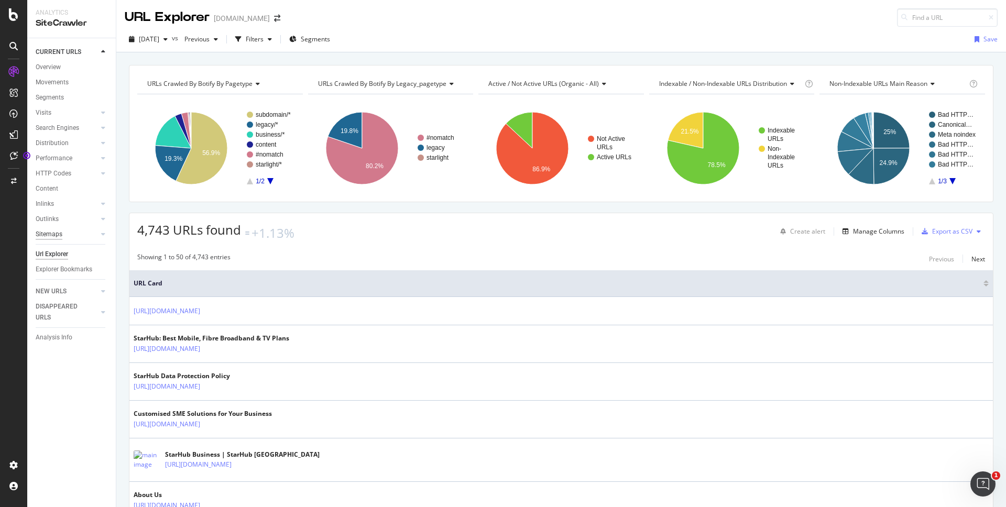
click at [58, 235] on div "Sitemaps" at bounding box center [49, 234] width 27 height 11
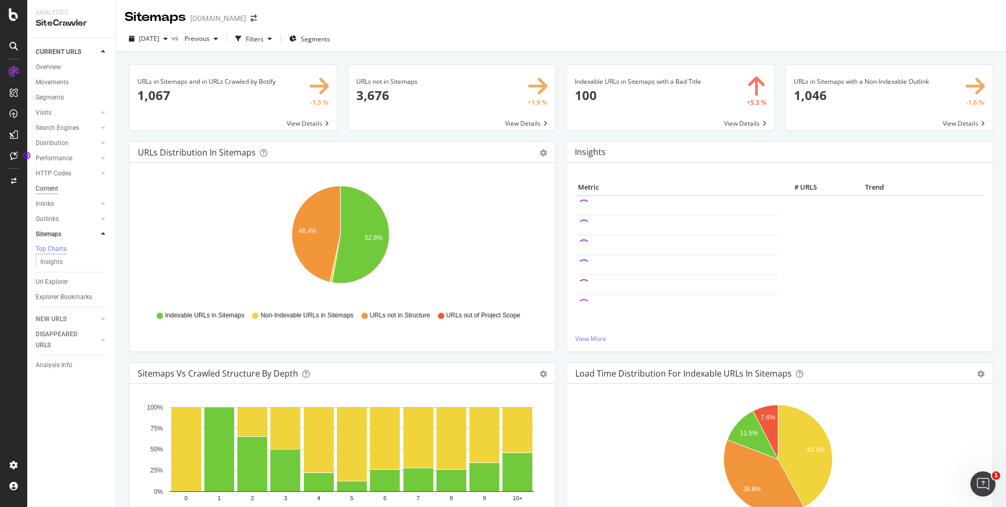
click at [54, 190] on div "Content" at bounding box center [47, 188] width 23 height 11
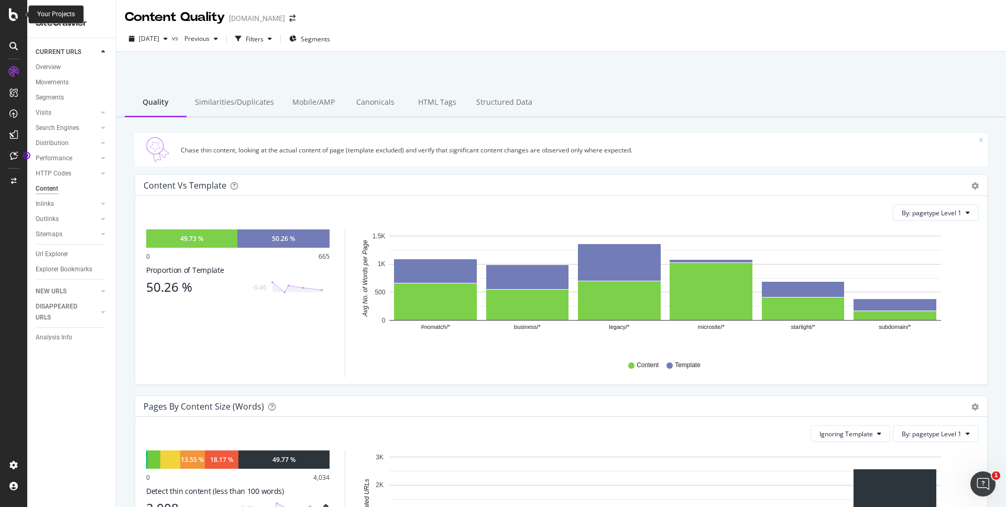
click at [14, 16] on icon at bounding box center [13, 14] width 9 height 13
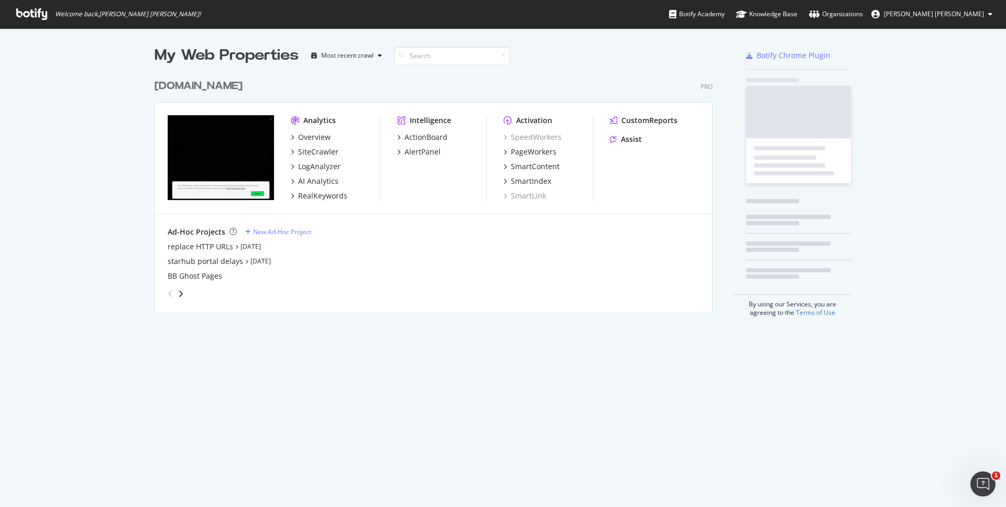
scroll to position [499, 990]
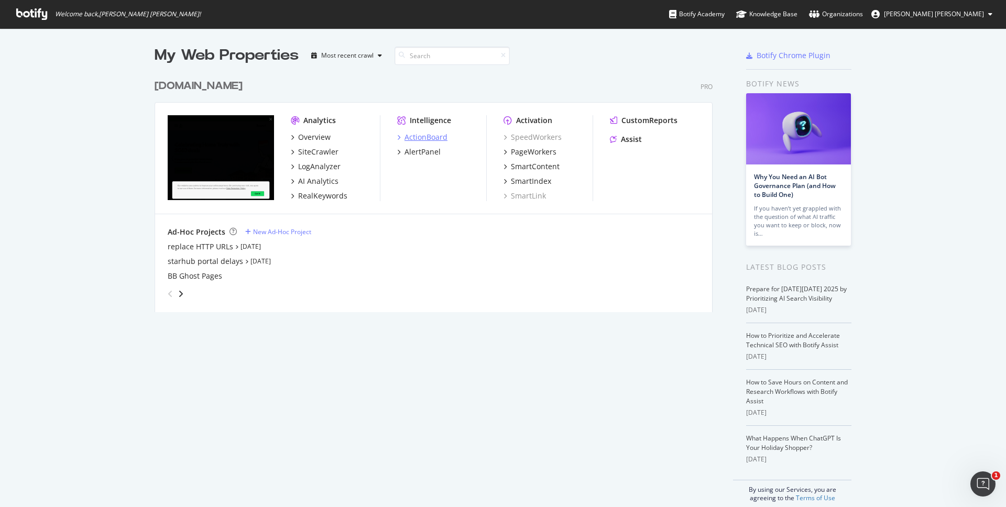
click at [433, 140] on div "ActionBoard" at bounding box center [425, 137] width 43 height 10
click at [319, 155] on div "SiteCrawler" at bounding box center [318, 152] width 40 height 10
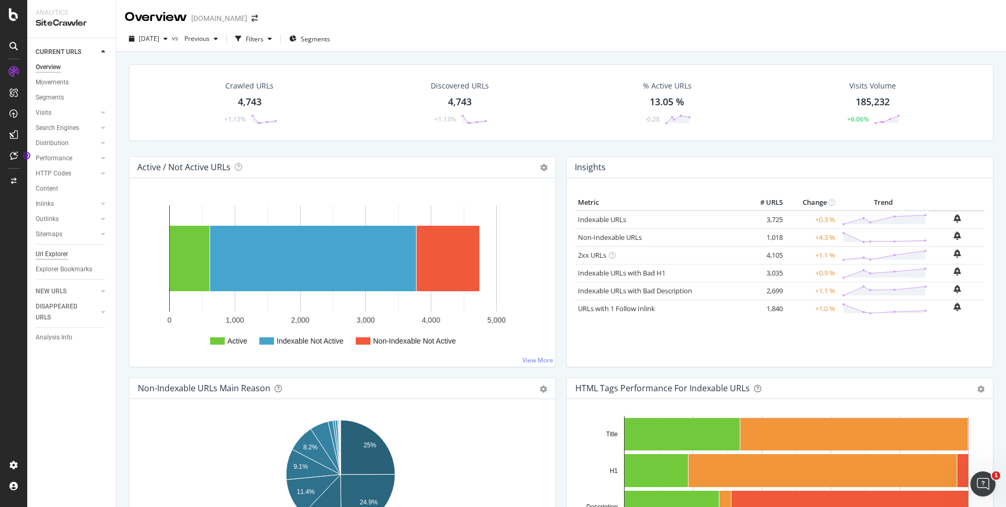
click at [64, 257] on div "Url Explorer" at bounding box center [52, 254] width 32 height 11
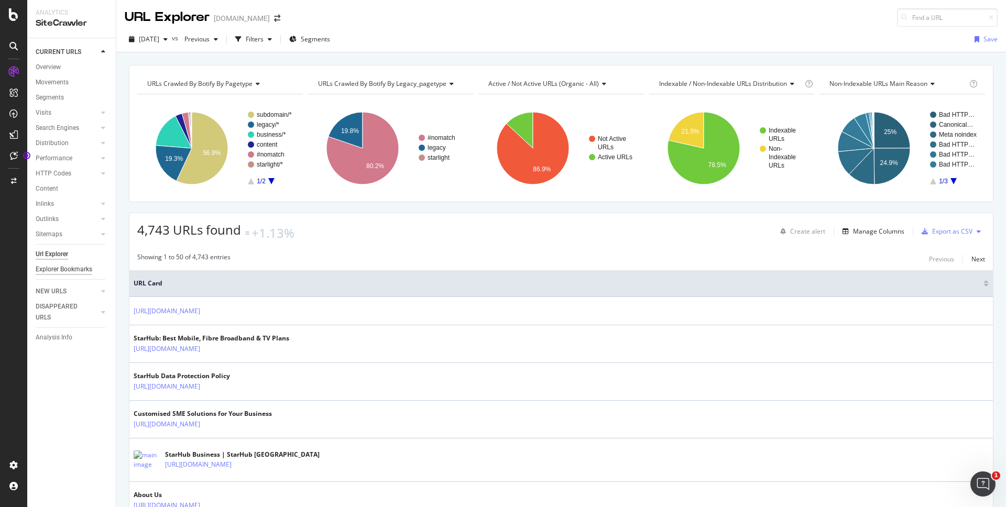
click at [64, 272] on div "Explorer Bookmarks" at bounding box center [64, 269] width 57 height 11
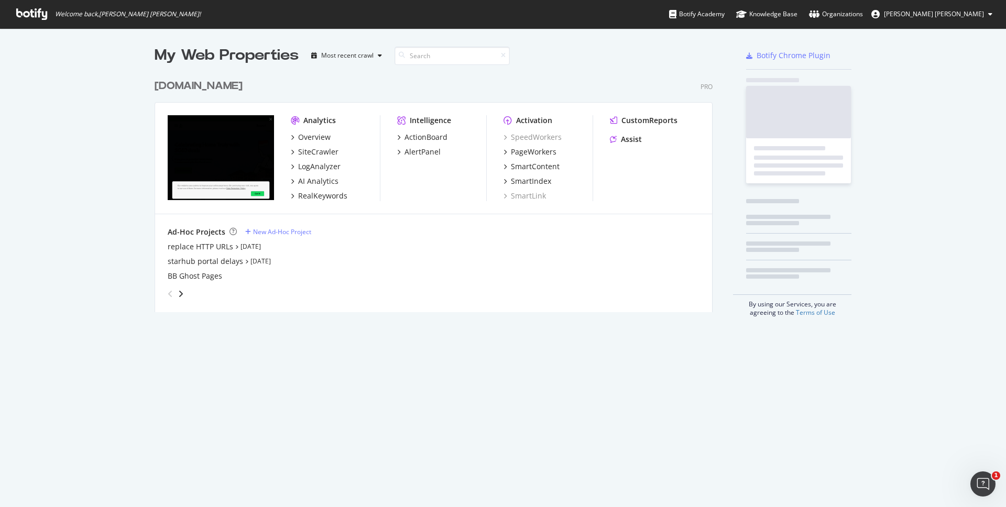
scroll to position [499, 990]
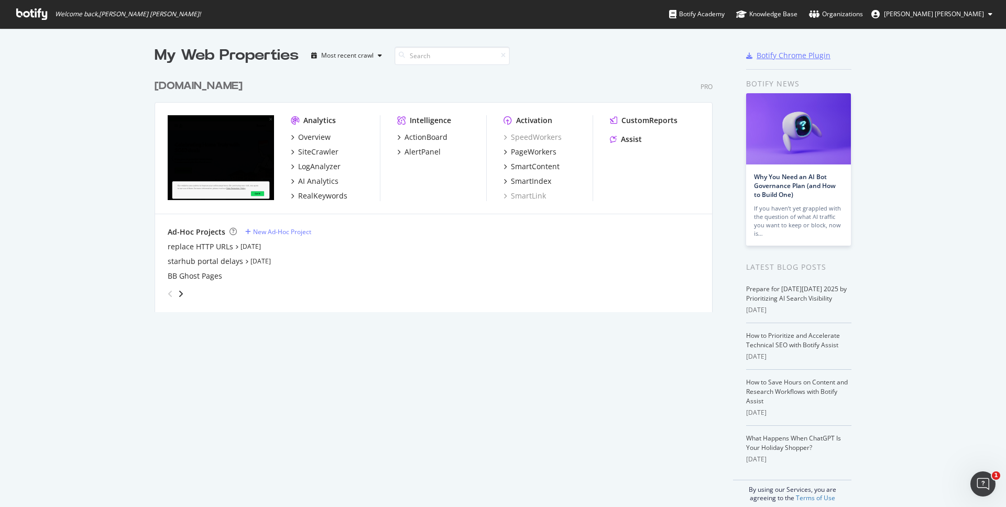
click at [735, 54] on div "Botify Chrome Plugin" at bounding box center [793, 55] width 74 height 10
click at [313, 152] on div "SiteCrawler" at bounding box center [318, 152] width 40 height 10
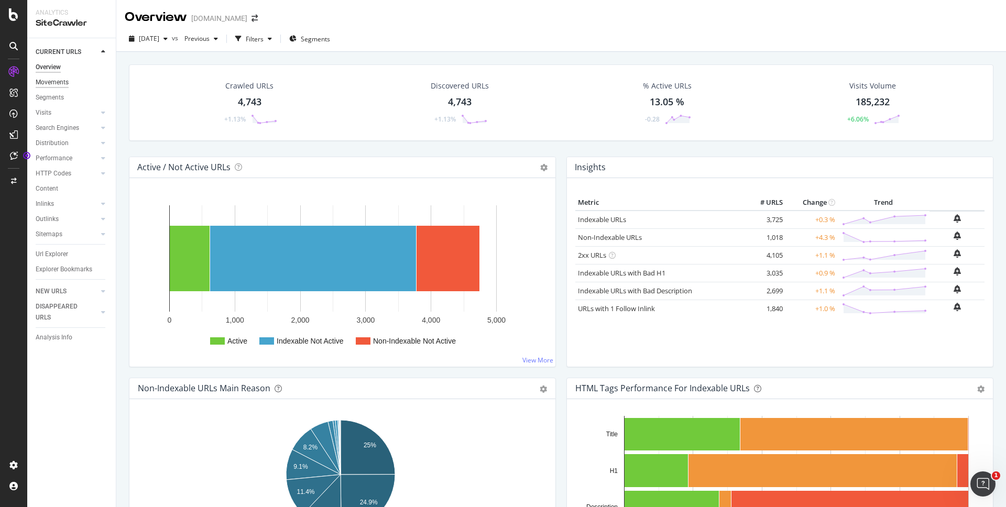
click at [59, 83] on div "Movements" at bounding box center [52, 82] width 33 height 11
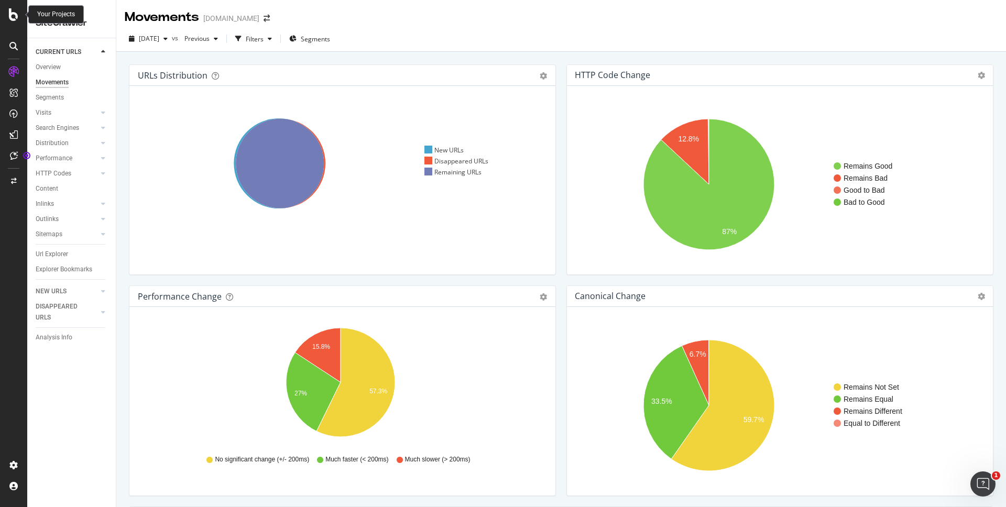
click at [18, 19] on icon at bounding box center [13, 14] width 9 height 13
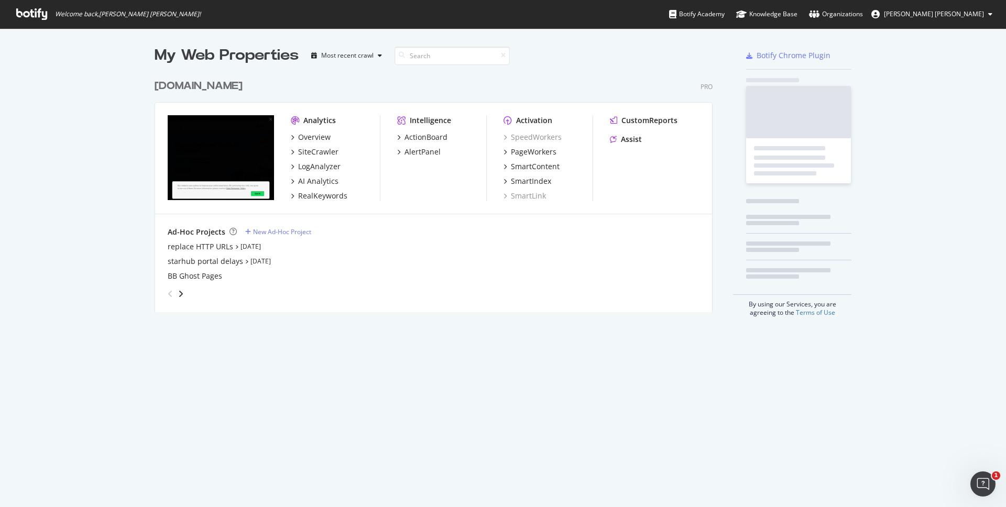
scroll to position [499, 990]
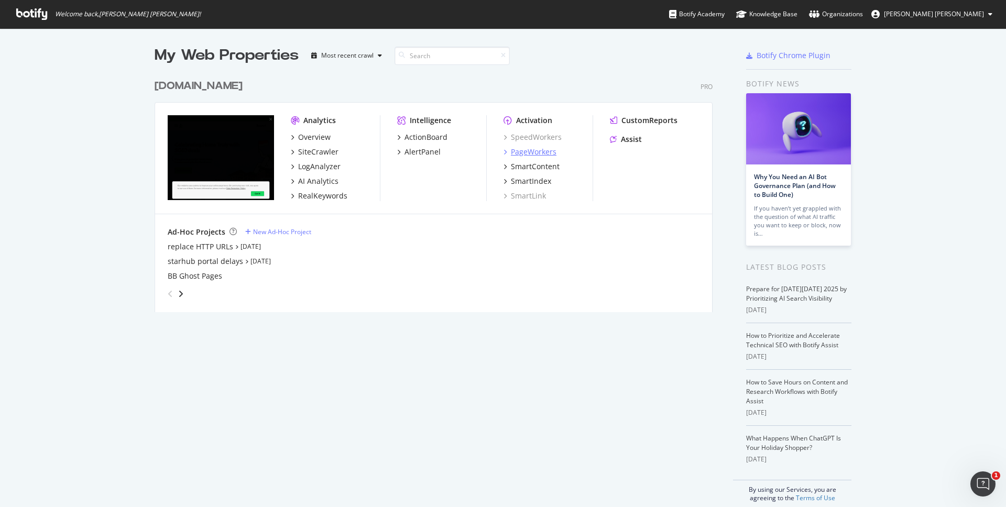
click at [545, 149] on div "PageWorkers" at bounding box center [534, 152] width 46 height 10
click at [535, 139] on div "SpeedWorkers" at bounding box center [532, 137] width 58 height 10
click at [432, 141] on div "ActionBoard" at bounding box center [425, 137] width 43 height 10
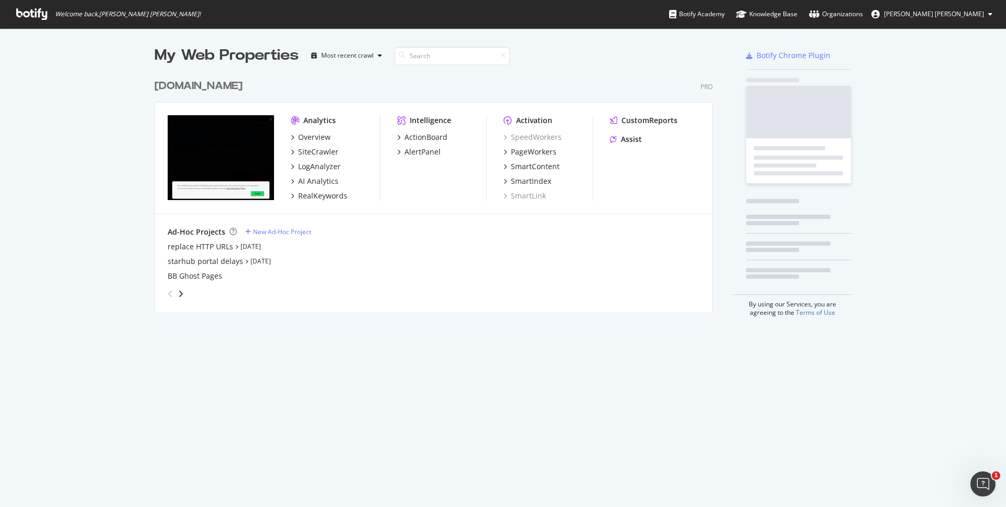
scroll to position [499, 990]
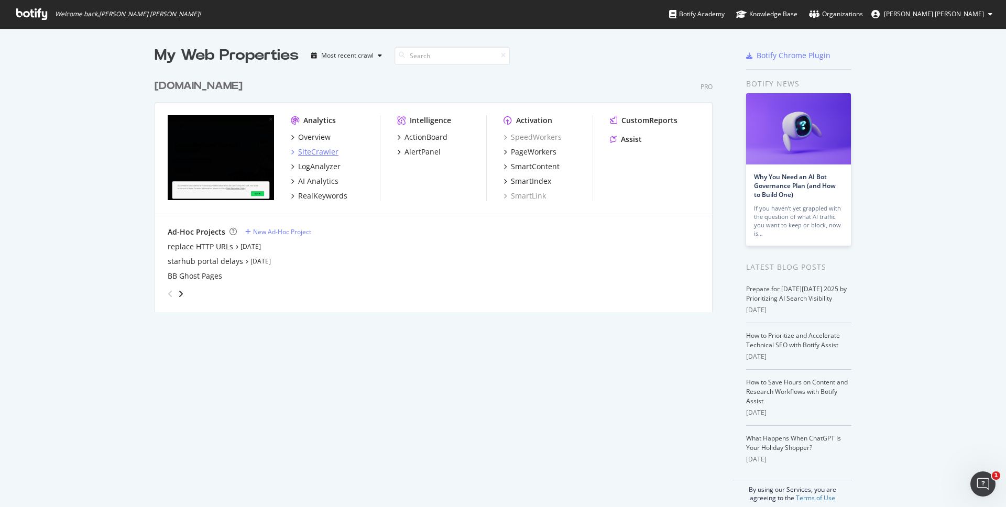
click at [328, 155] on div "SiteCrawler" at bounding box center [318, 152] width 40 height 10
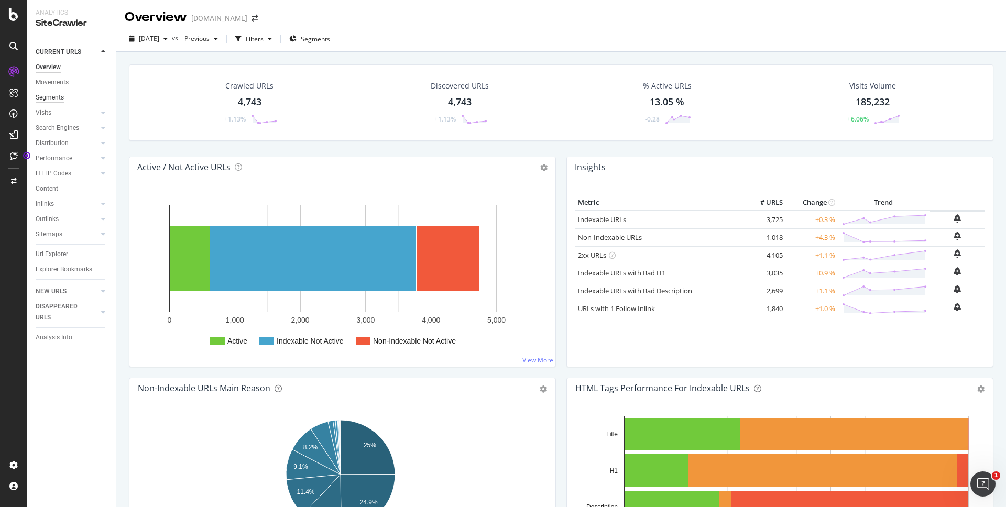
click at [54, 97] on div "Segments" at bounding box center [50, 97] width 28 height 11
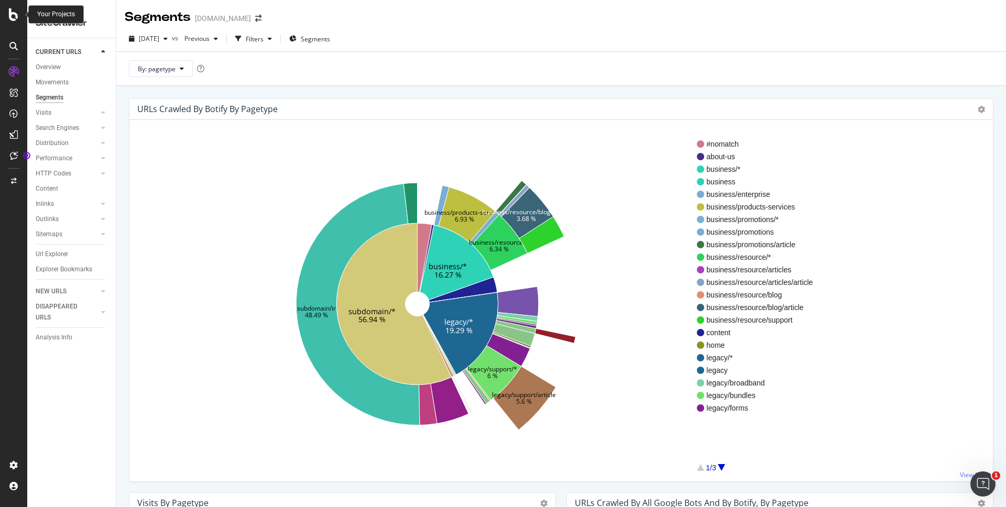
click at [16, 19] on icon at bounding box center [13, 14] width 9 height 13
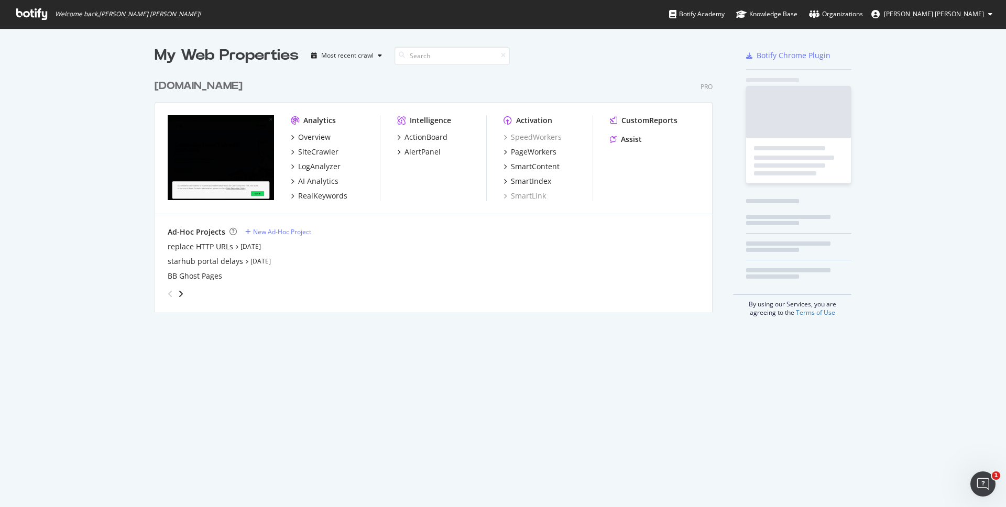
scroll to position [499, 990]
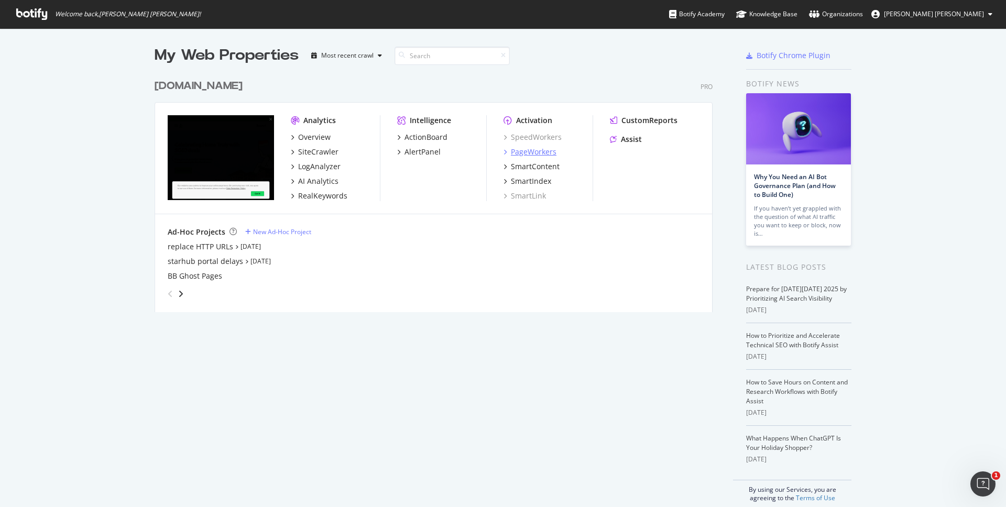
click at [533, 148] on div "PageWorkers" at bounding box center [534, 152] width 46 height 10
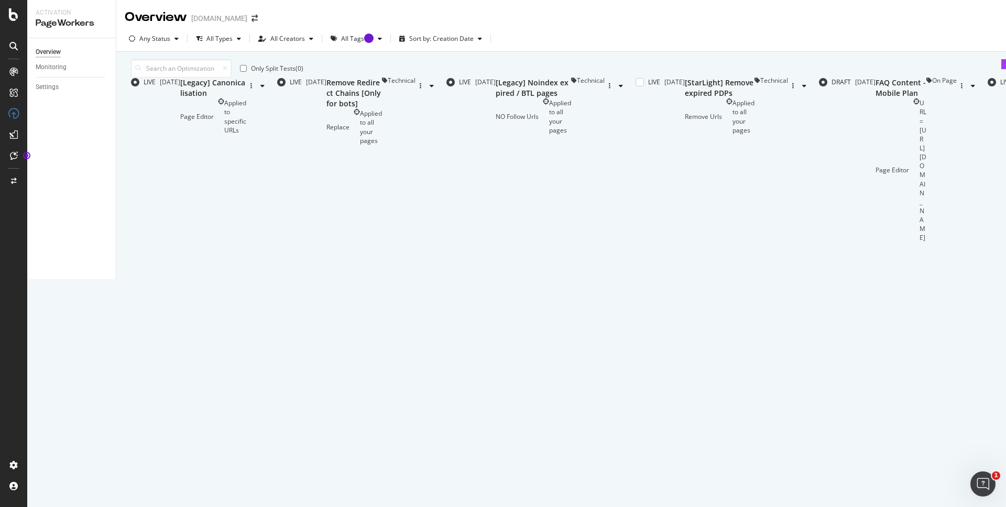
click at [685, 135] on div "Remove Urls Applied to all your pages" at bounding box center [720, 116] width 70 height 36
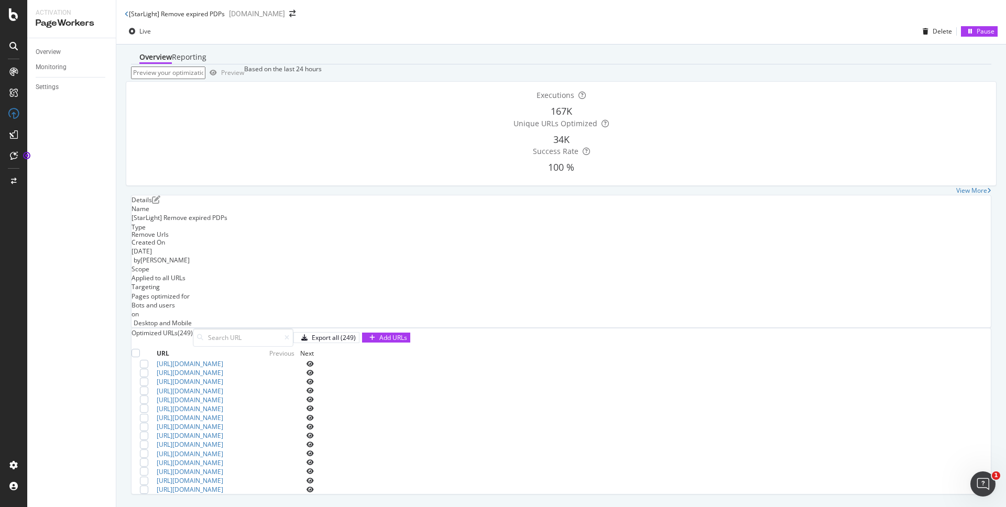
scroll to position [173, 0]
click at [223, 412] on link "https://consumer.starhub.com/personal/store/mobile/accessories/apple/iphone-16-…" at bounding box center [190, 417] width 67 height 9
click at [125, 17] on icon at bounding box center [127, 14] width 4 height 6
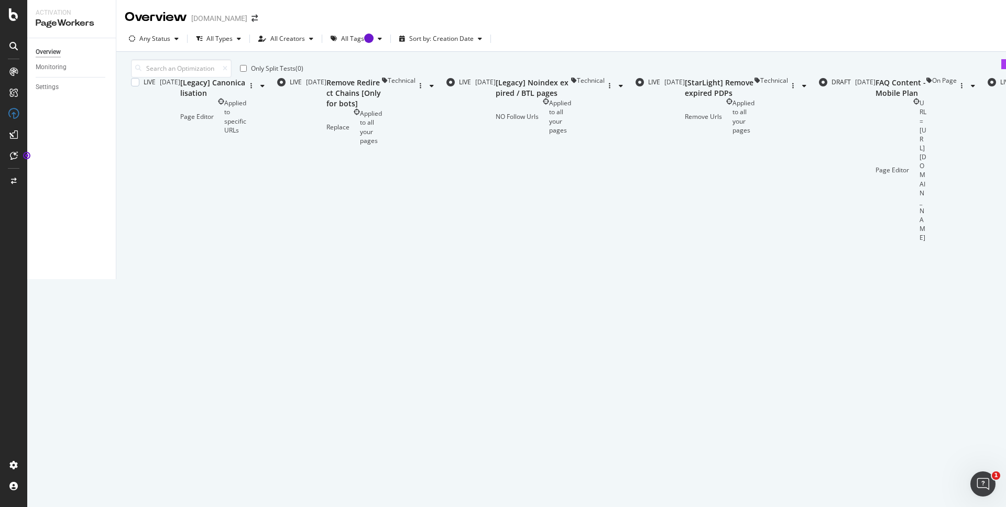
click at [246, 98] on div "[Legacy] Canonicalisation" at bounding box center [213, 88] width 66 height 21
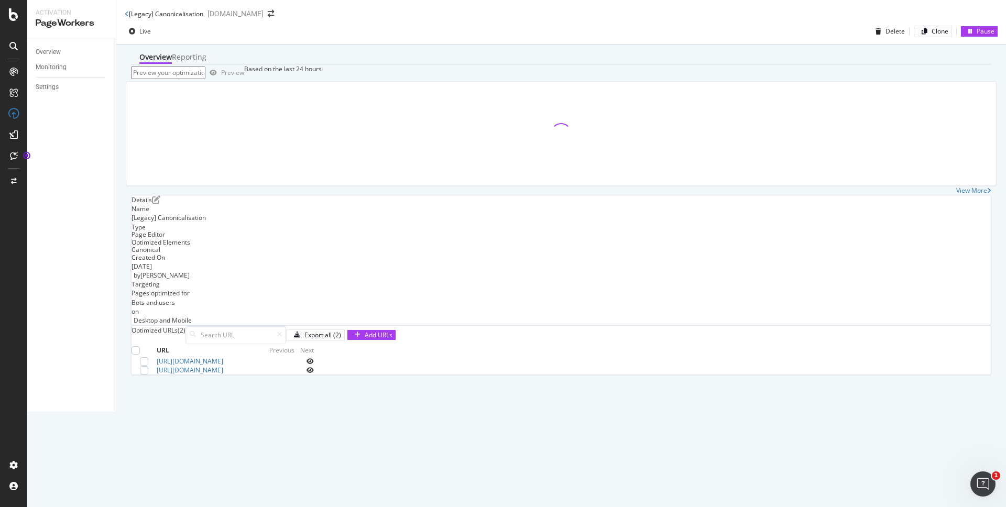
scroll to position [34, 0]
click at [223, 366] on link "https://www.starhub.com/personal/mobile/cis.html?icid=int-32A-starlight-202106-…" at bounding box center [190, 361] width 67 height 9
click at [223, 375] on link "https://www.starhub.com/personal/mobile/mobile-phones-plans/prepaid-cards.html?…" at bounding box center [190, 370] width 67 height 9
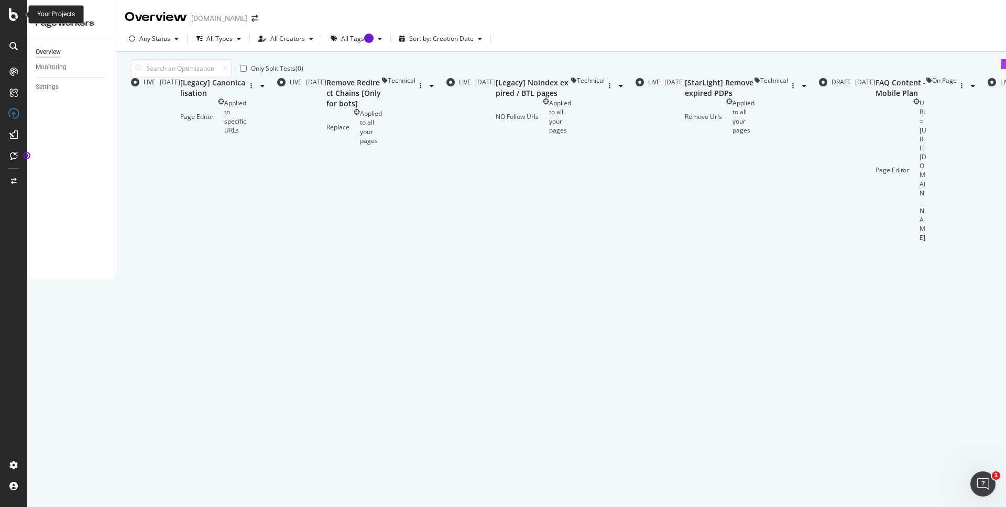
click at [15, 9] on icon at bounding box center [13, 14] width 9 height 13
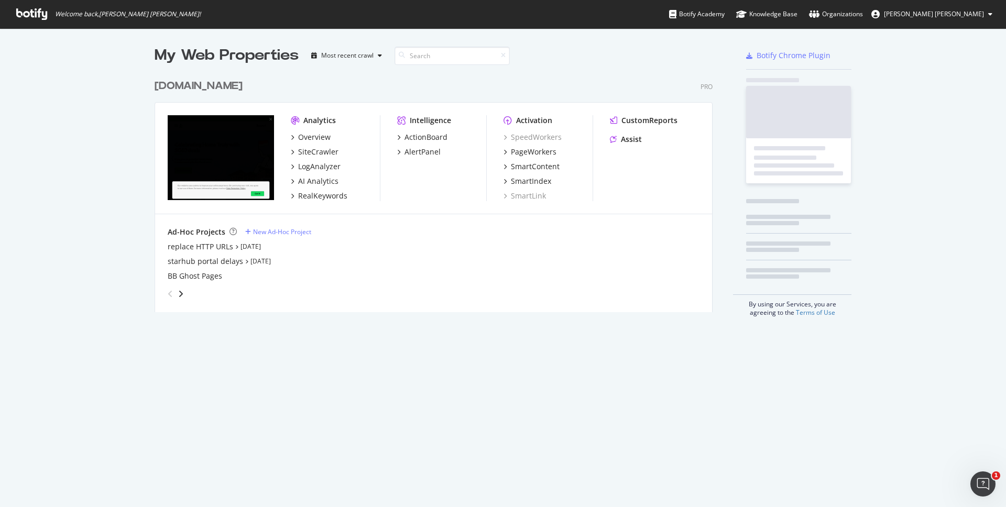
scroll to position [499, 990]
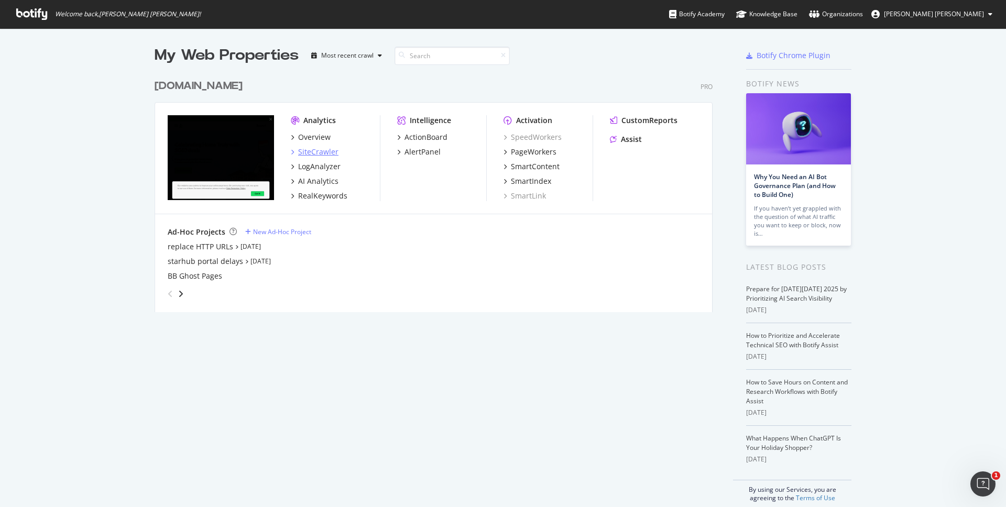
click at [310, 150] on div "SiteCrawler" at bounding box center [318, 152] width 40 height 10
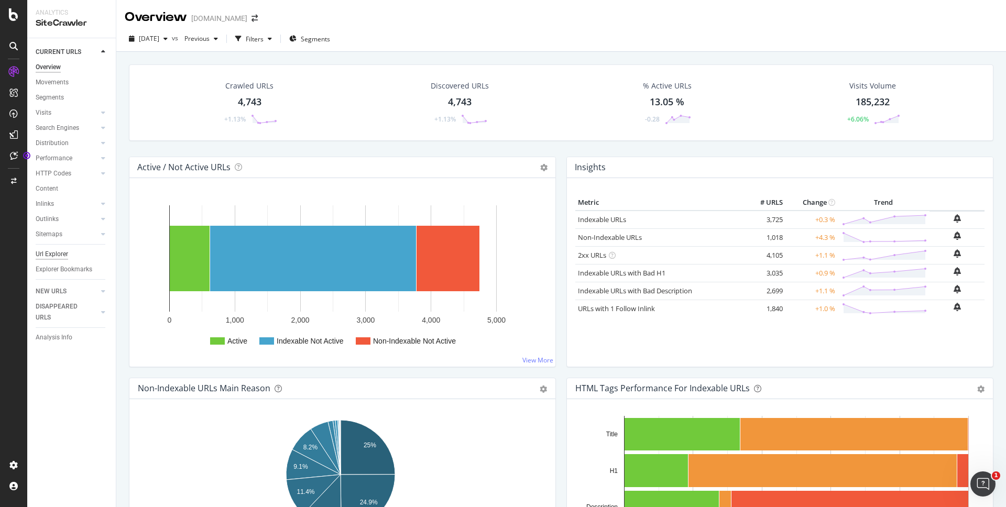
click at [59, 254] on div "Url Explorer" at bounding box center [52, 254] width 32 height 11
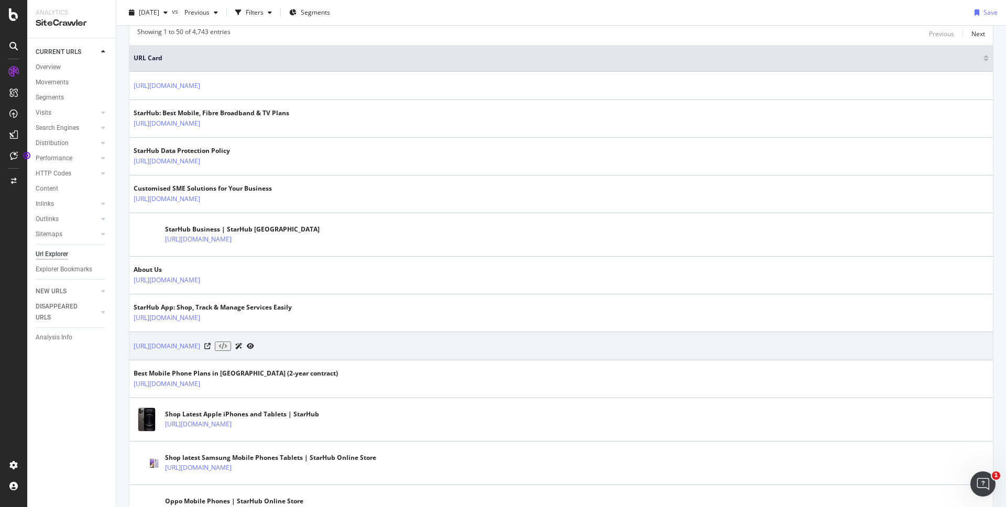
scroll to position [232, 0]
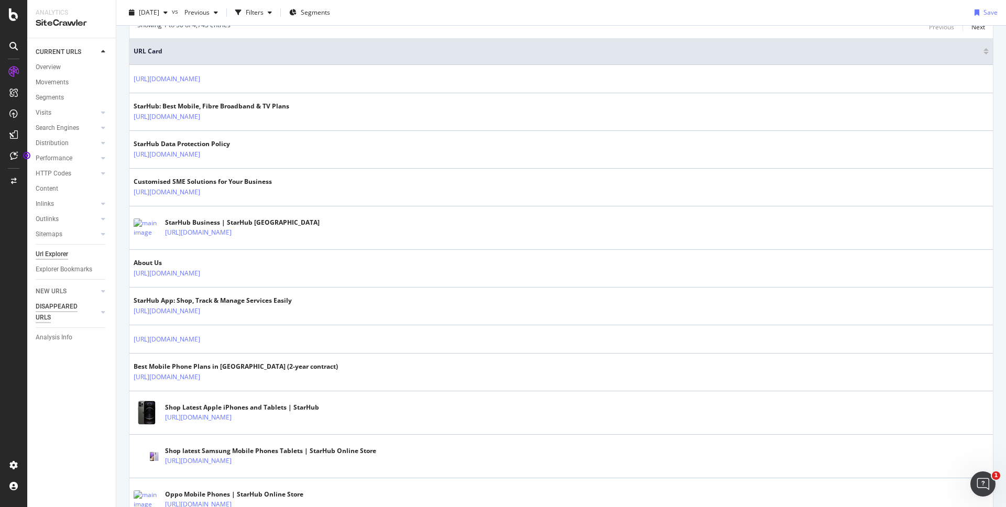
click at [58, 312] on div "DISAPPEARED URLS" at bounding box center [62, 312] width 53 height 22
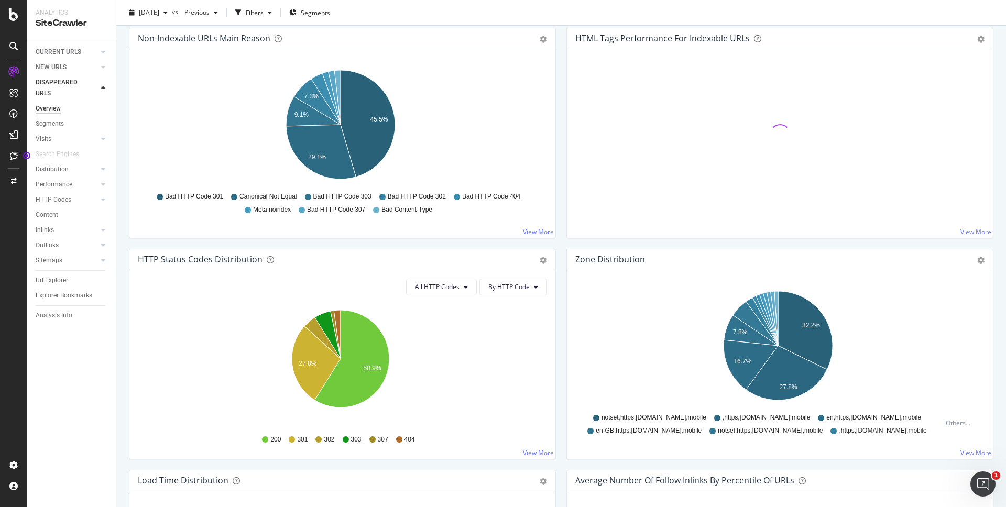
scroll to position [350, 0]
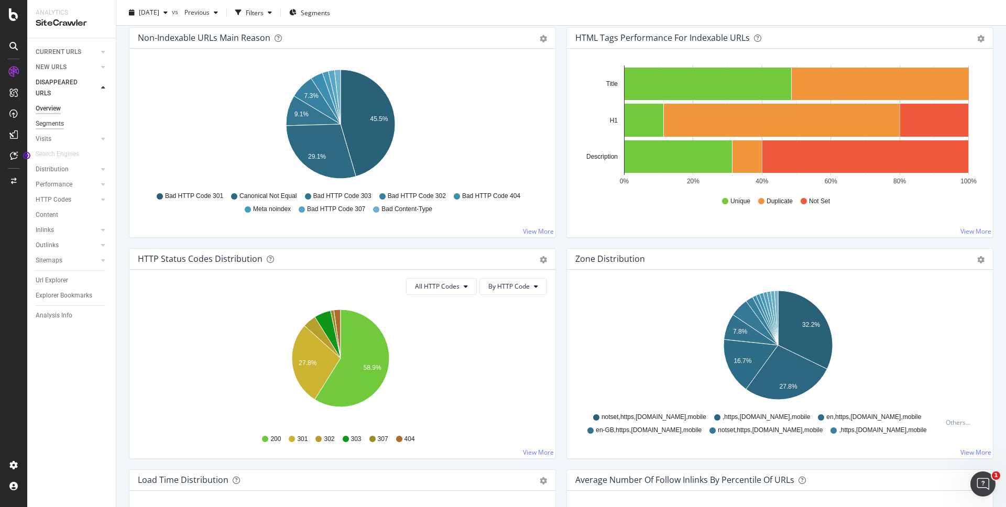
click at [50, 126] on div "Segments" at bounding box center [50, 123] width 28 height 11
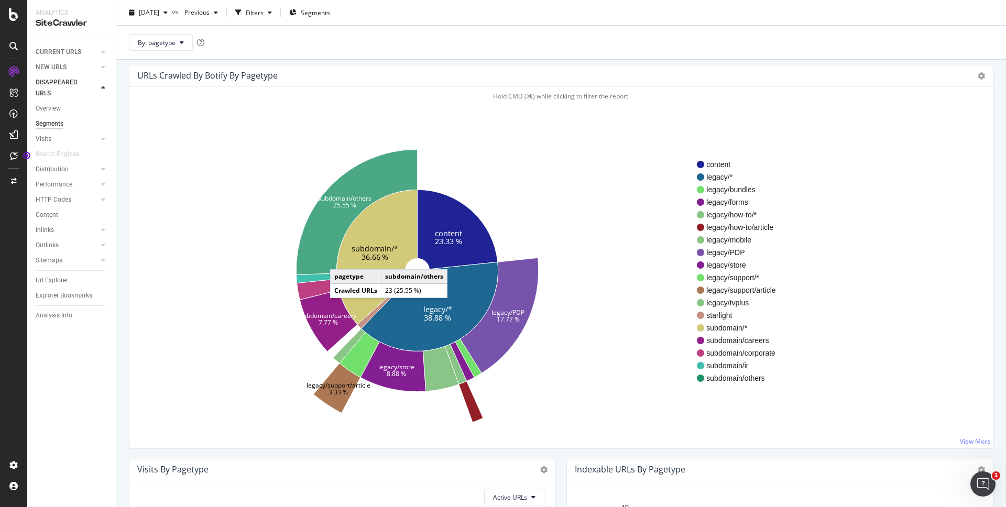
scroll to position [66, 0]
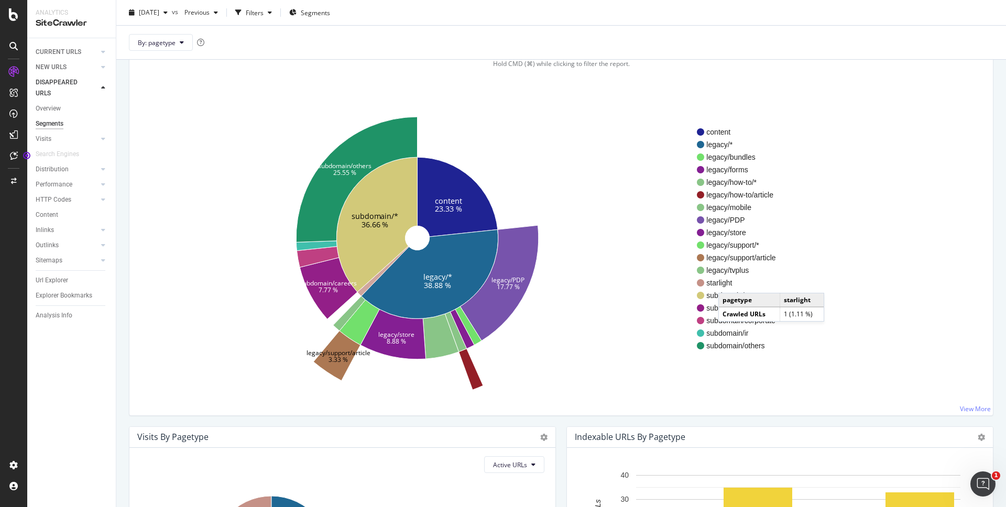
click at [729, 282] on span "starlight" at bounding box center [740, 283] width 69 height 10
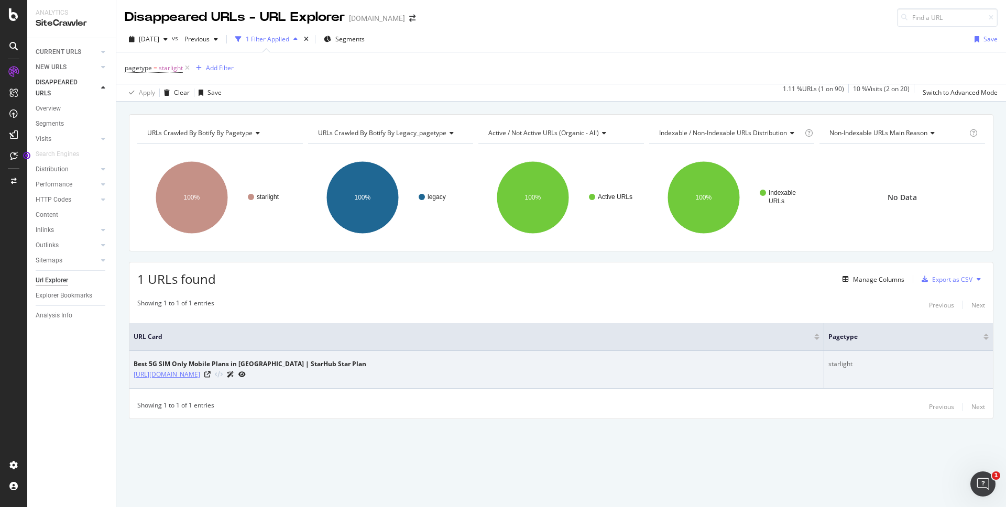
click at [200, 374] on link "https://consumer.starhub.com/personal/store/tourist-plans" at bounding box center [167, 374] width 67 height 10
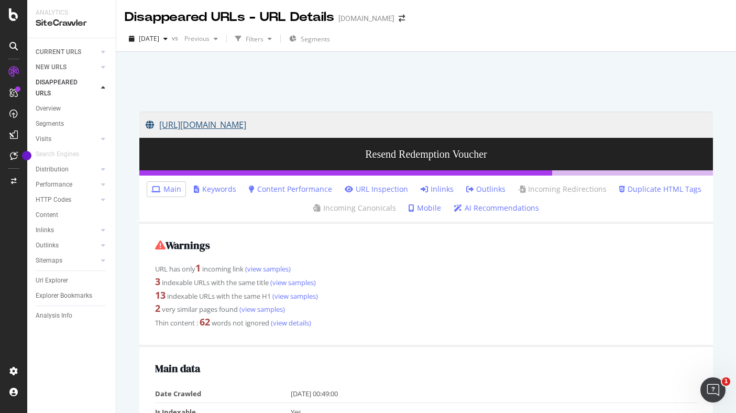
click at [260, 133] on link "https://topup.starhub.com/preorder/resend;jsessionid=327D64FEAC250D9CF895DD367D…" at bounding box center [426, 125] width 561 height 26
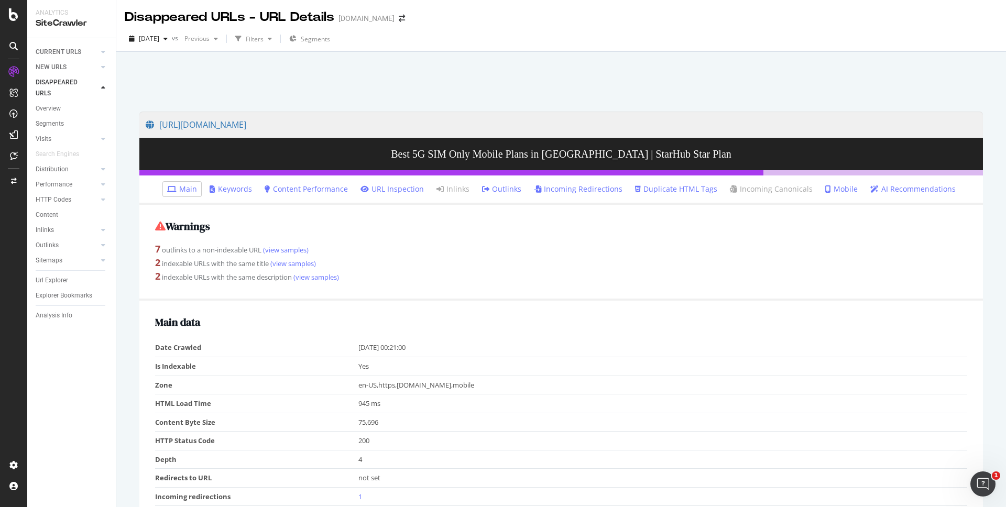
click at [389, 436] on td "200" at bounding box center [662, 441] width 609 height 19
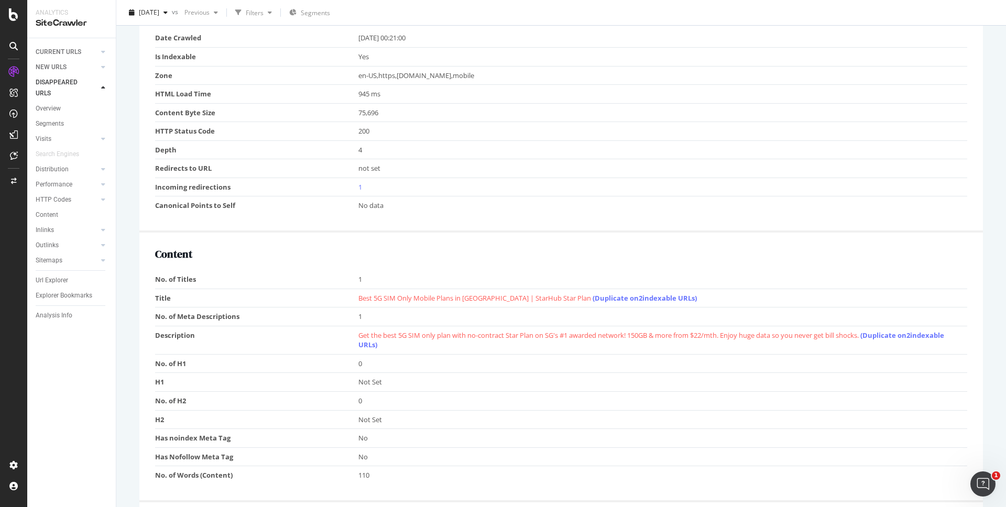
scroll to position [311, 0]
click at [625, 296] on link "(Duplicate on 2 indexable URLs)" at bounding box center [644, 296] width 104 height 9
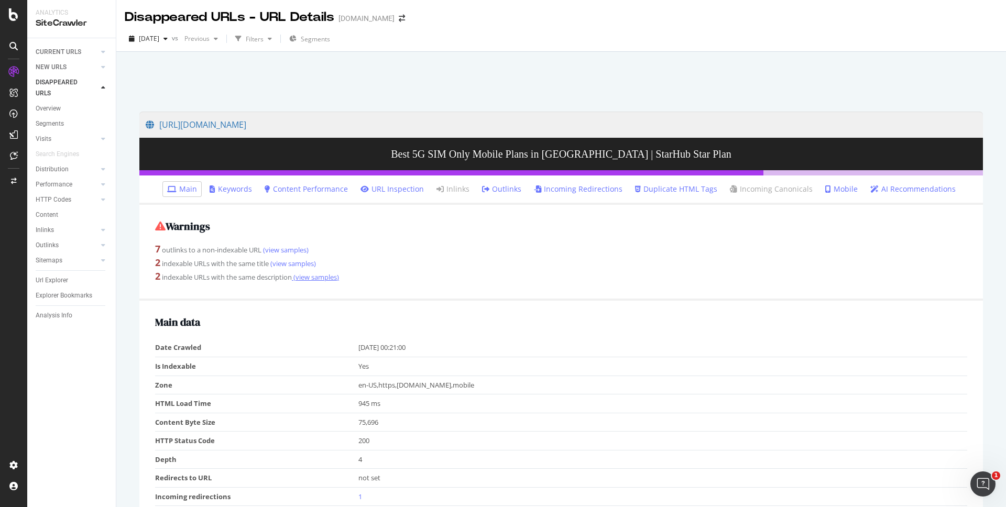
click at [327, 278] on link "(view samples)" at bounding box center [315, 276] width 47 height 9
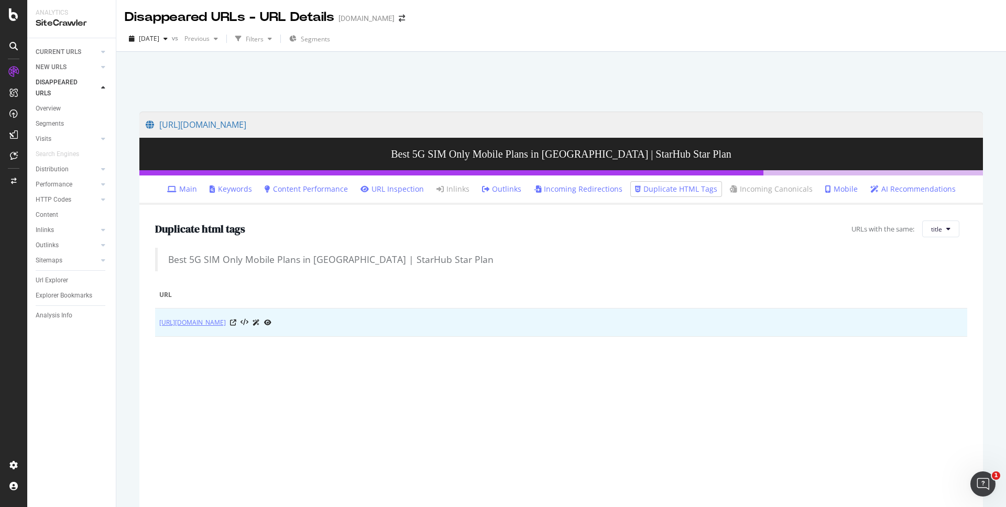
click at [226, 323] on link "https://consumer.starhub.com/personal/store/mobile-plans?source_caller=ui&short…" at bounding box center [192, 322] width 67 height 10
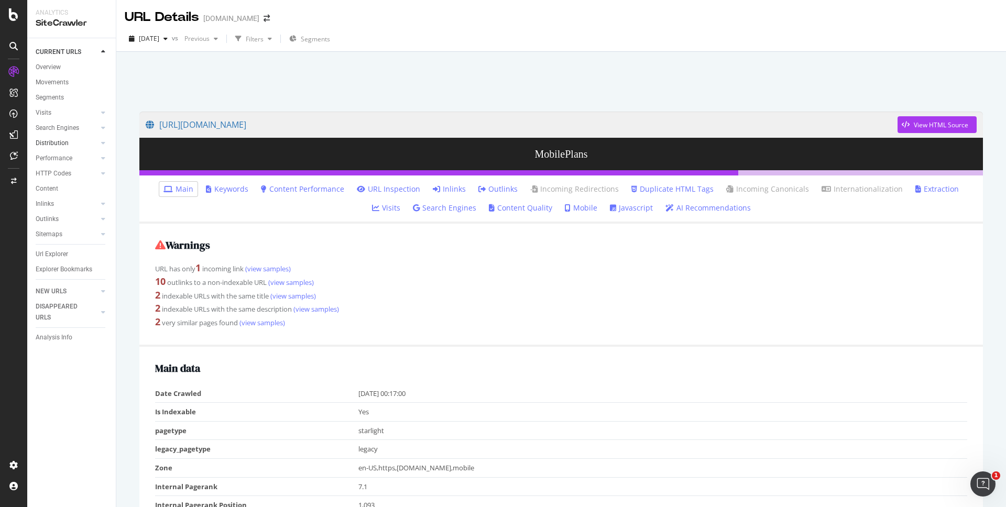
click at [95, 146] on div at bounding box center [92, 143] width 10 height 10
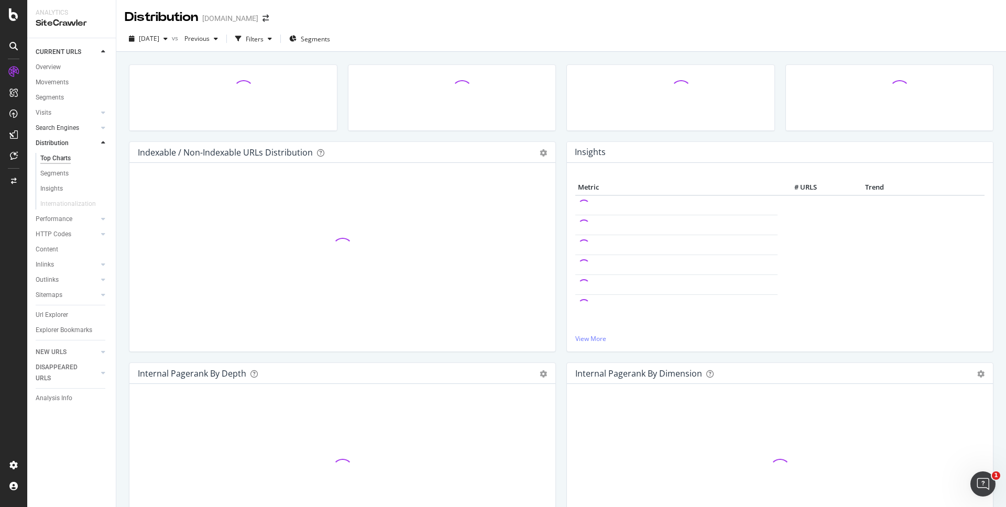
click at [92, 127] on div at bounding box center [92, 128] width 10 height 10
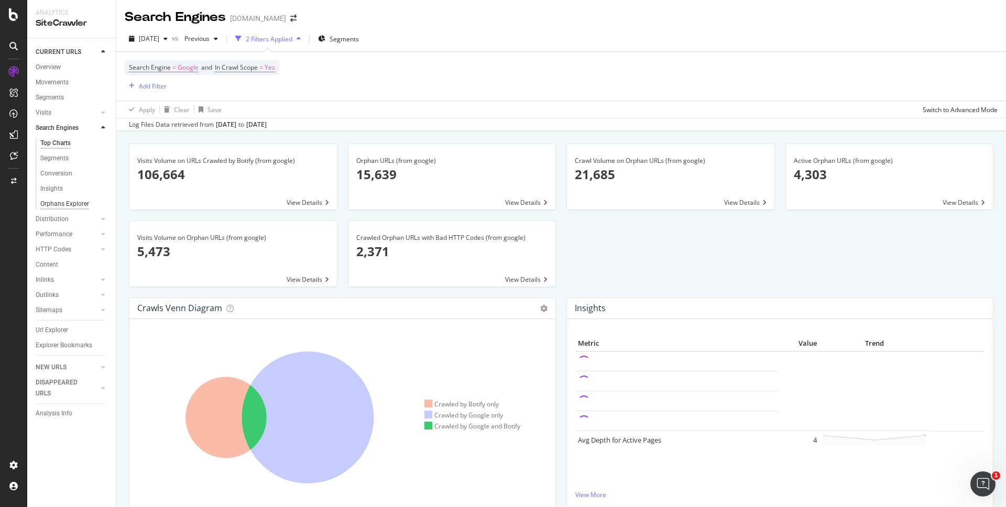
click at [76, 205] on div "Orphans Explorer" at bounding box center [64, 204] width 49 height 11
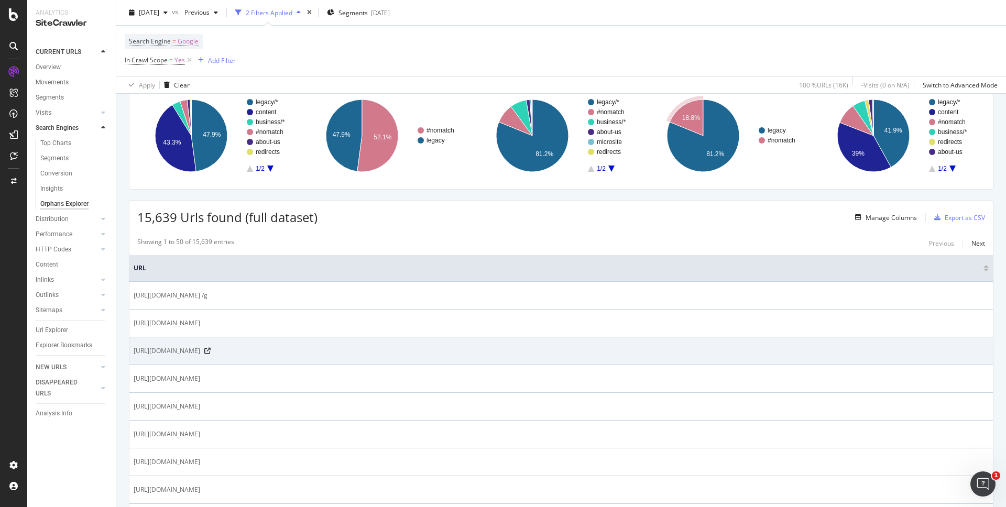
scroll to position [82, 0]
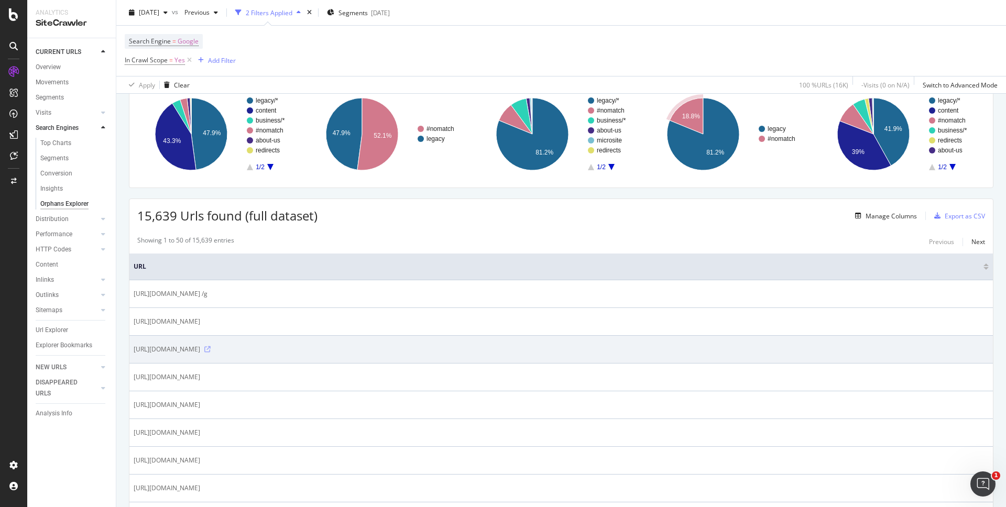
click at [211, 349] on icon at bounding box center [207, 349] width 6 height 6
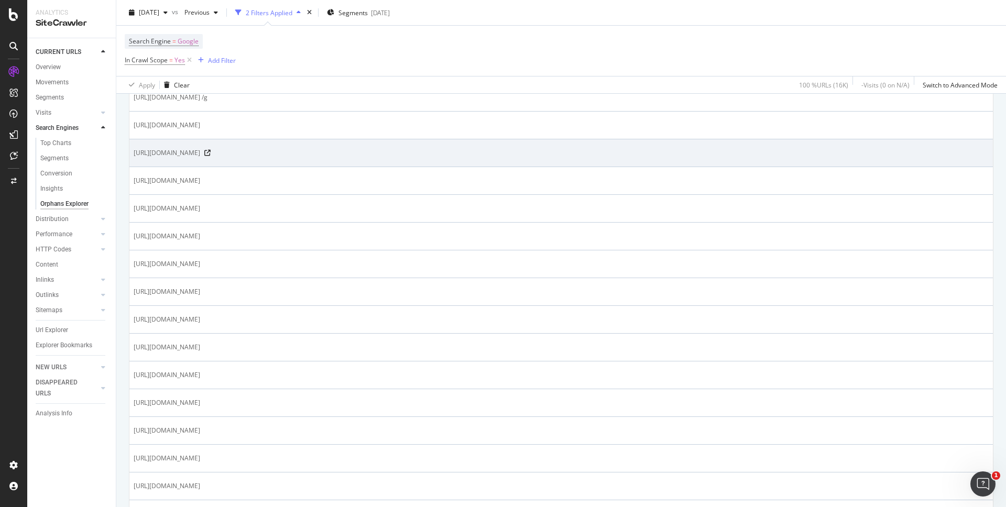
scroll to position [279, 0]
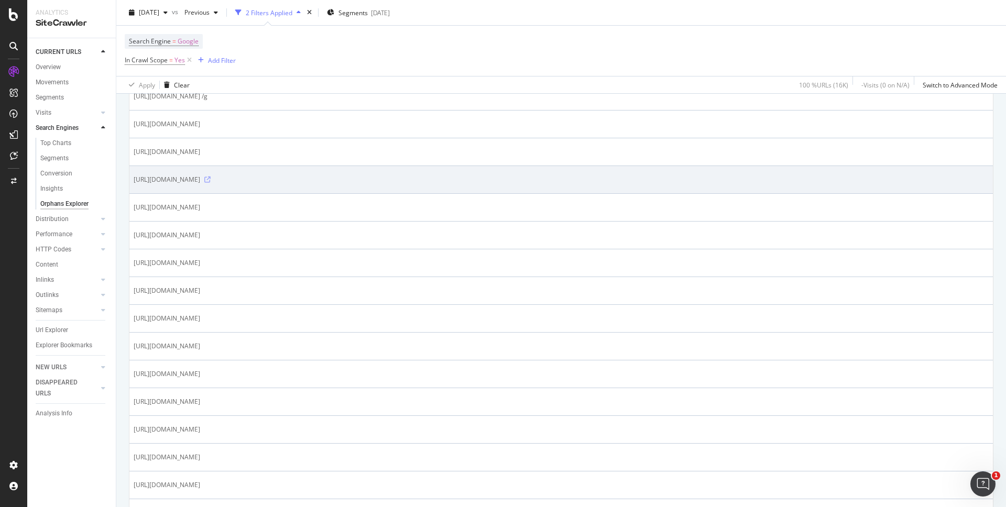
click at [211, 179] on icon at bounding box center [207, 180] width 6 height 6
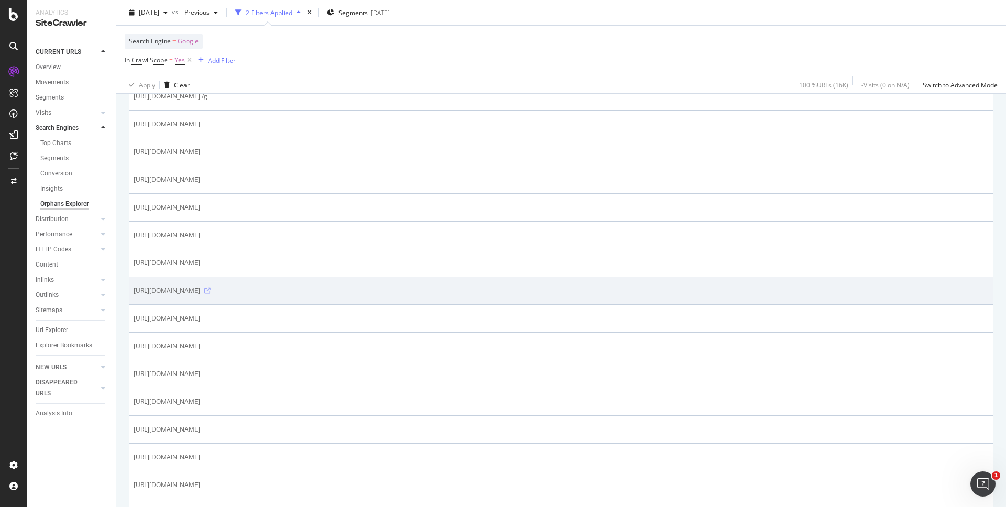
click at [211, 291] on icon at bounding box center [207, 291] width 6 height 6
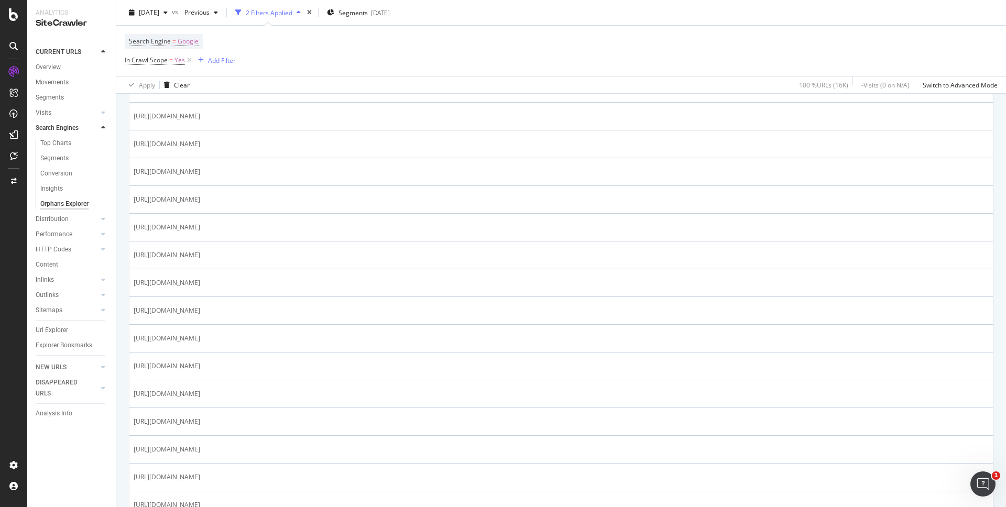
scroll to position [1303, 0]
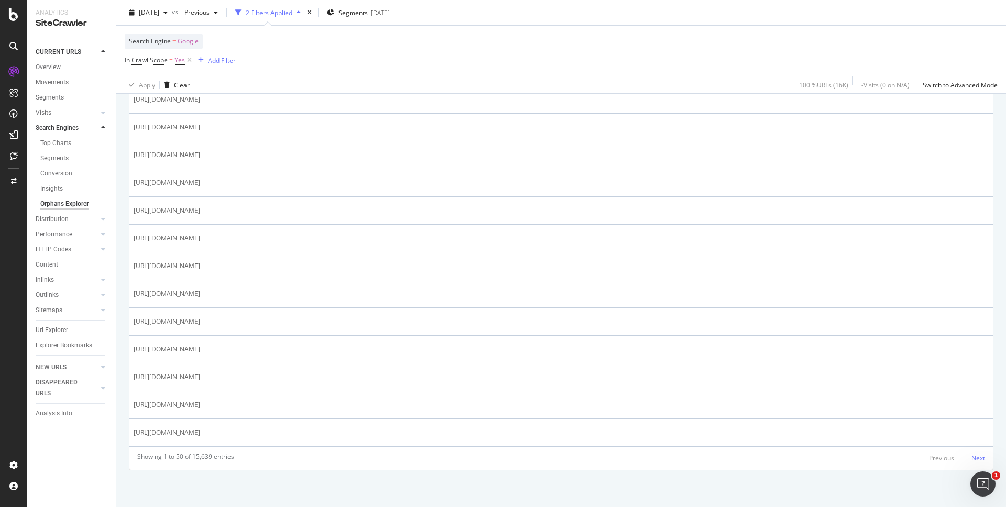
click at [971, 458] on div "Next" at bounding box center [978, 458] width 14 height 9
click at [974, 458] on div "Next" at bounding box center [978, 458] width 14 height 9
click at [66, 221] on div "Distribution" at bounding box center [52, 219] width 33 height 11
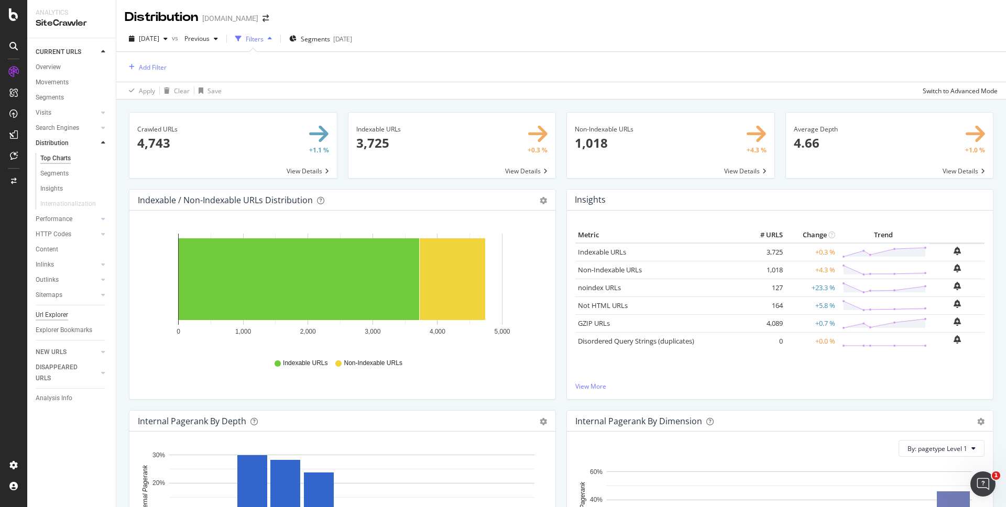
click at [58, 318] on div "Url Explorer" at bounding box center [52, 315] width 32 height 11
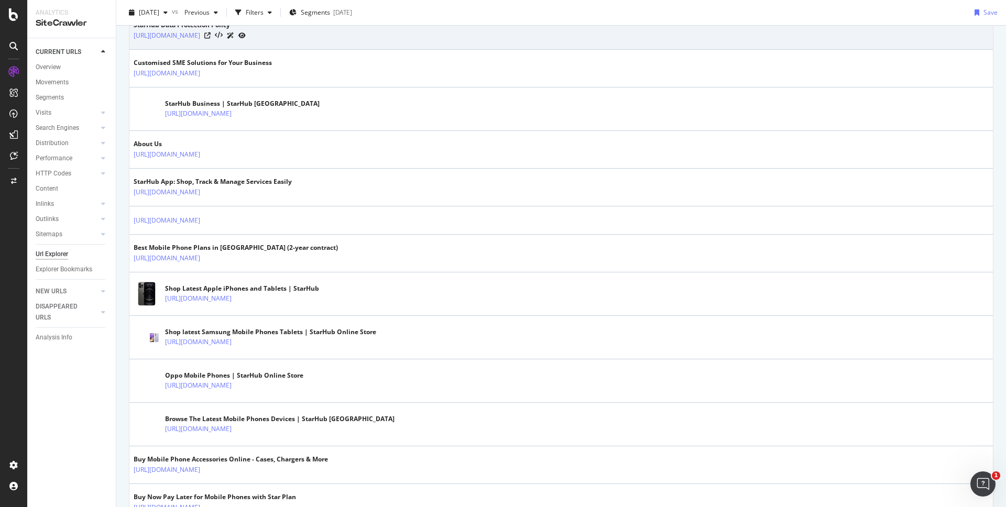
scroll to position [349, 0]
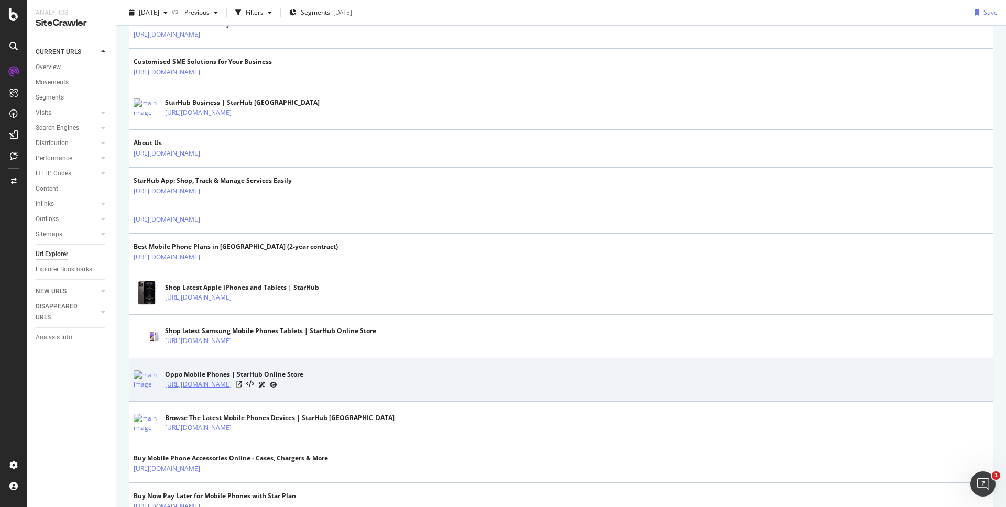
click at [232, 386] on link "https://www.starhub.com/personal/store/mobile/browse/oppo.html?plan=MOBL-10902_…" at bounding box center [198, 384] width 67 height 10
click at [242, 383] on icon at bounding box center [239, 384] width 6 height 6
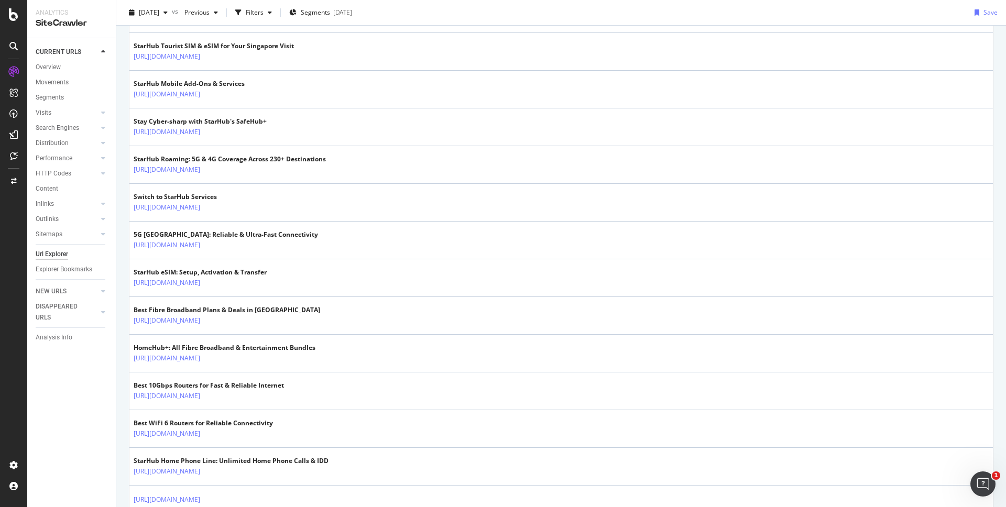
scroll to position [967, 0]
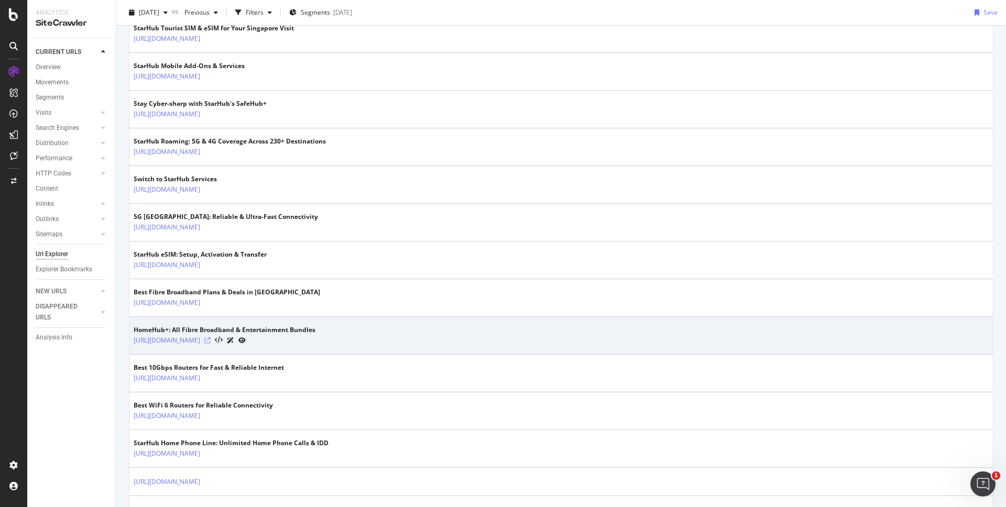
click at [211, 340] on icon at bounding box center [207, 340] width 6 height 6
